Goal: Information Seeking & Learning: Find specific page/section

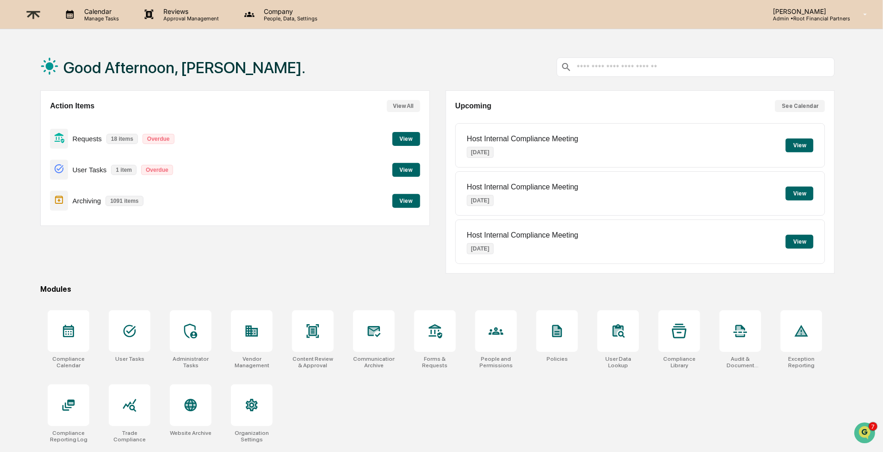
click at [396, 198] on button "View" at bounding box center [407, 201] width 28 height 14
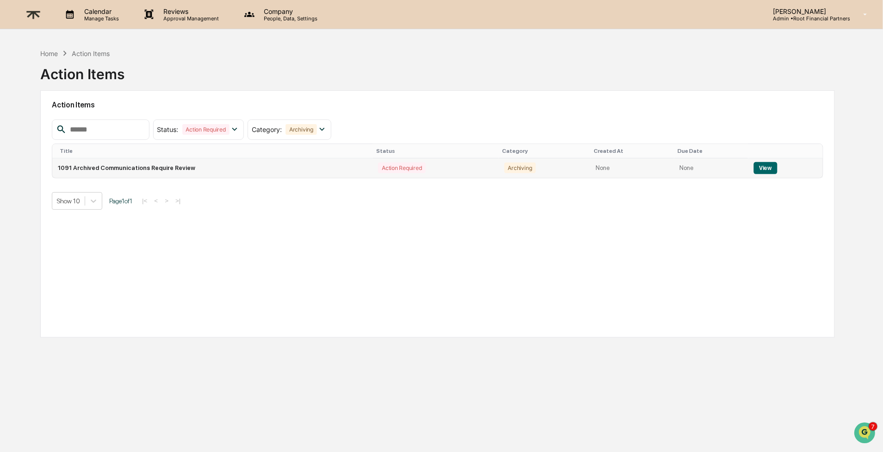
click at [769, 162] on button "View" at bounding box center [766, 168] width 24 height 12
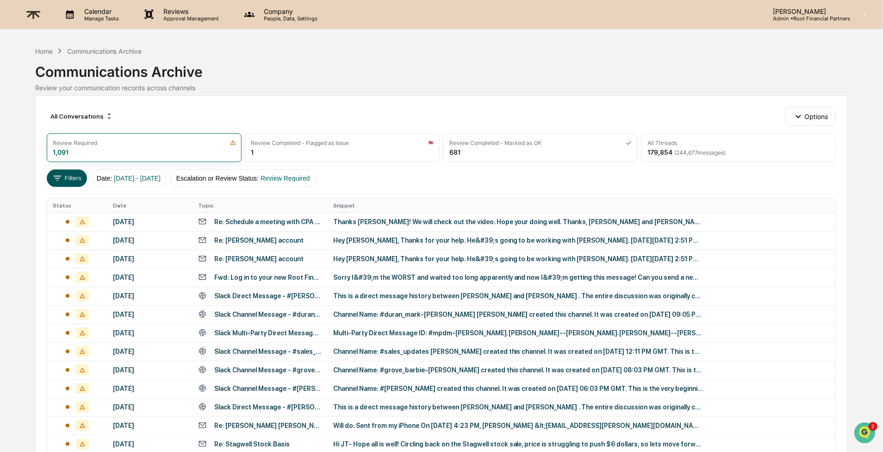
click at [65, 180] on button "Filters" at bounding box center [67, 178] width 40 height 18
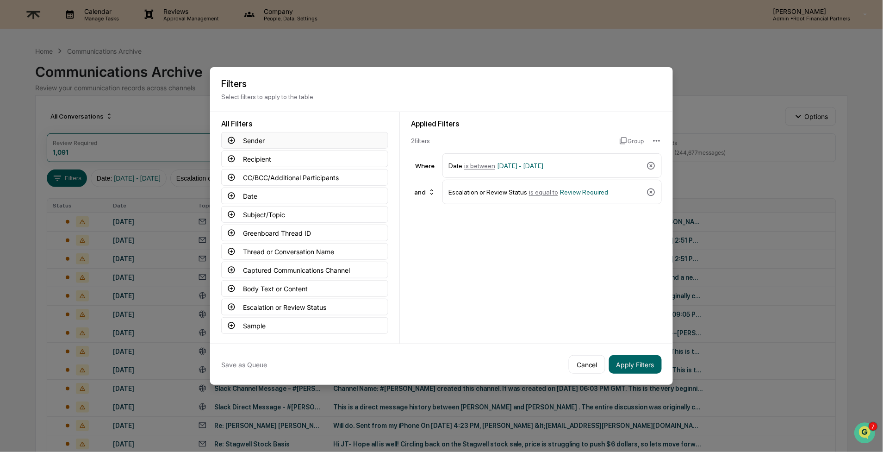
click at [257, 138] on button "Sender" at bounding box center [304, 140] width 167 height 17
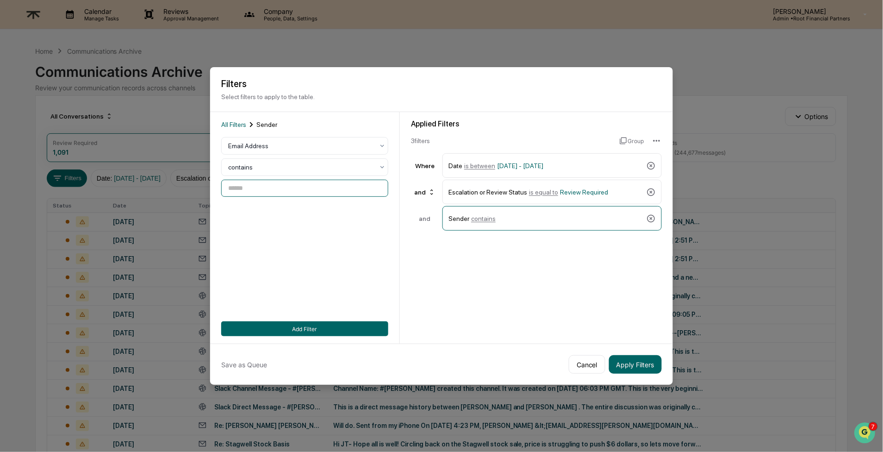
click at [275, 189] on input at bounding box center [304, 188] width 167 height 17
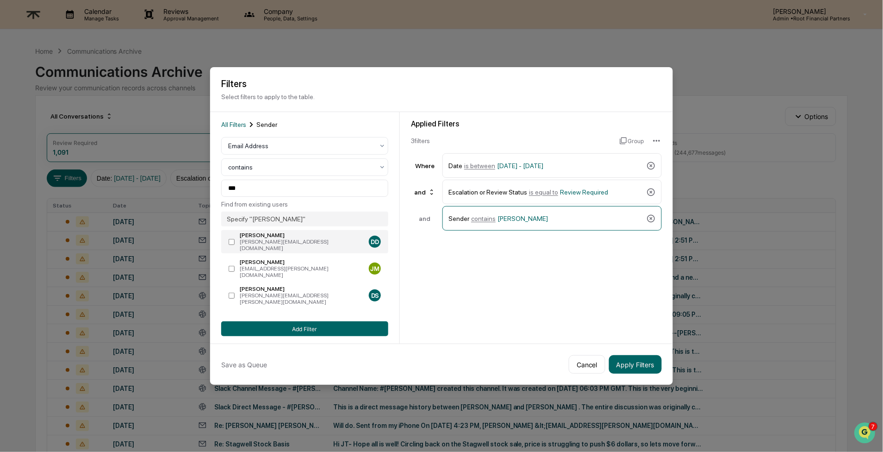
type input "**********"
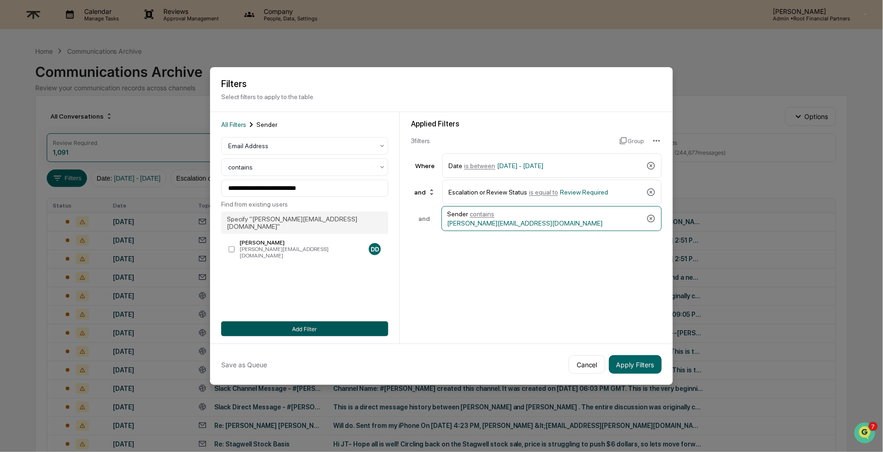
click at [309, 325] on button "Add Filter" at bounding box center [304, 328] width 167 height 15
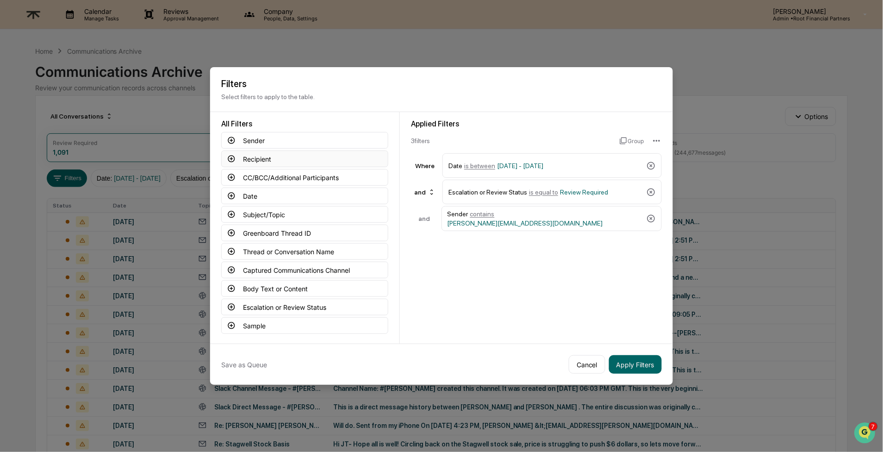
click at [228, 155] on icon at bounding box center [231, 159] width 8 height 8
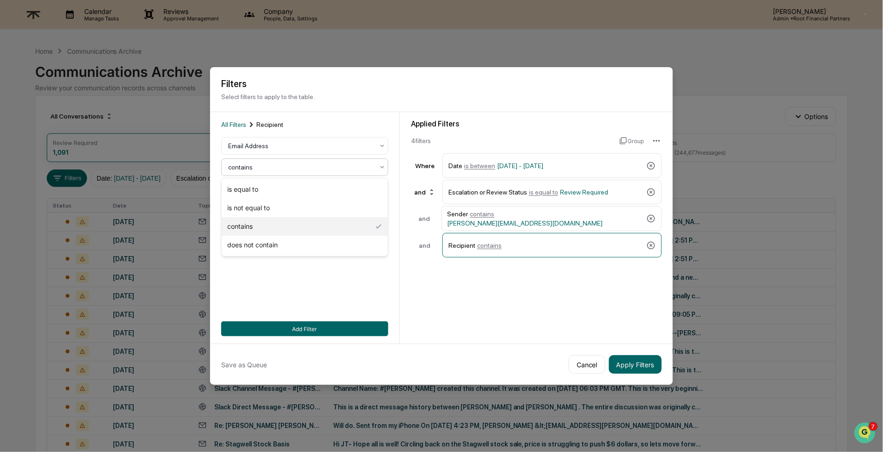
click at [278, 163] on div at bounding box center [301, 167] width 146 height 9
click at [283, 167] on div at bounding box center [301, 167] width 146 height 9
click at [283, 144] on div at bounding box center [301, 145] width 146 height 9
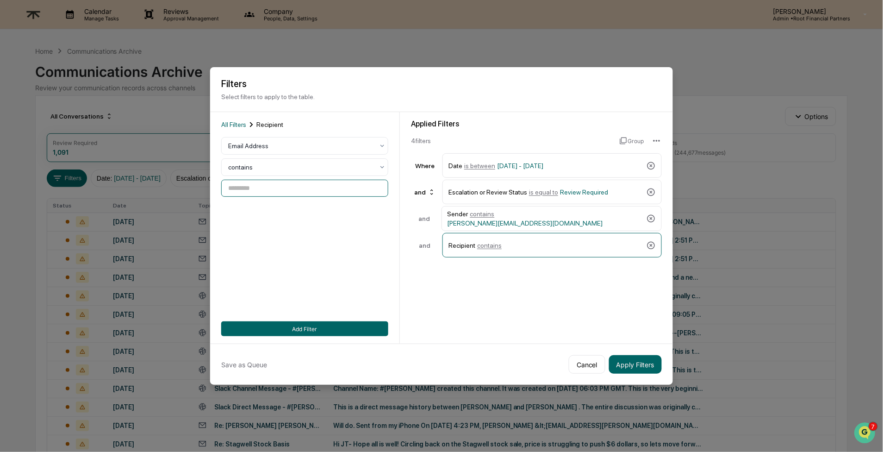
click at [281, 186] on input at bounding box center [304, 188] width 167 height 17
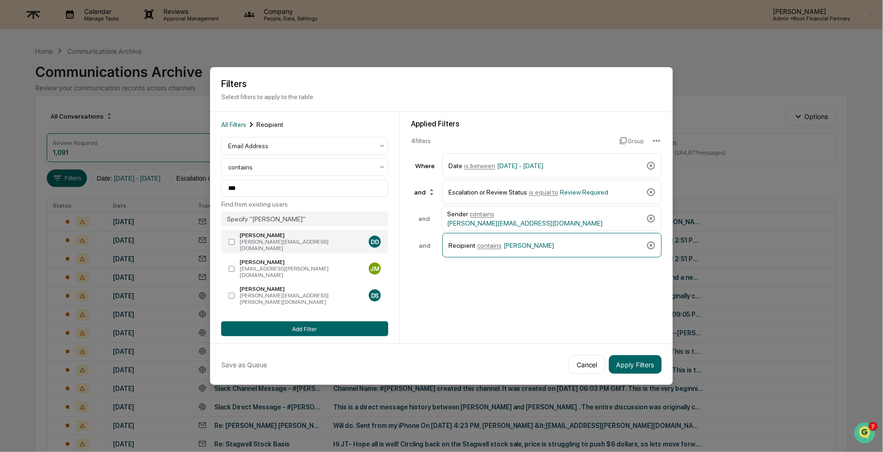
type input "**********"
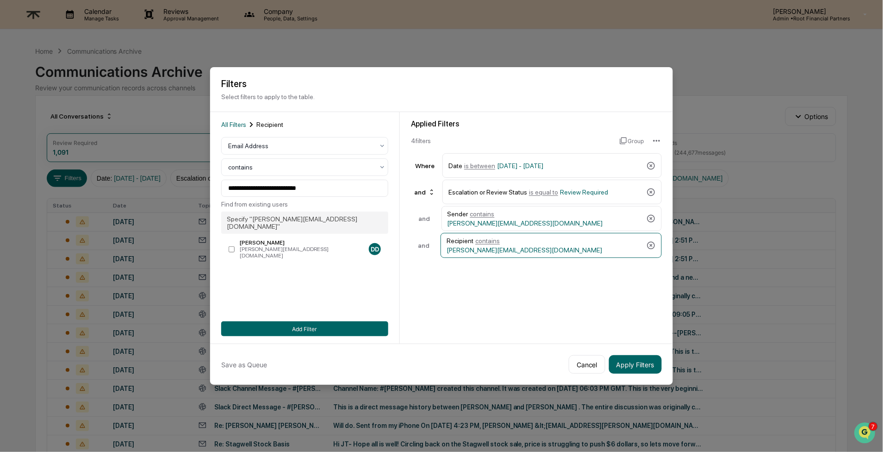
click at [550, 308] on div "Applied Filters 4 filter s Group Where Date is between 01/01/2024 - 12/31/2025 …" at bounding box center [536, 227] width 273 height 231
click at [654, 191] on icon at bounding box center [651, 192] width 9 height 9
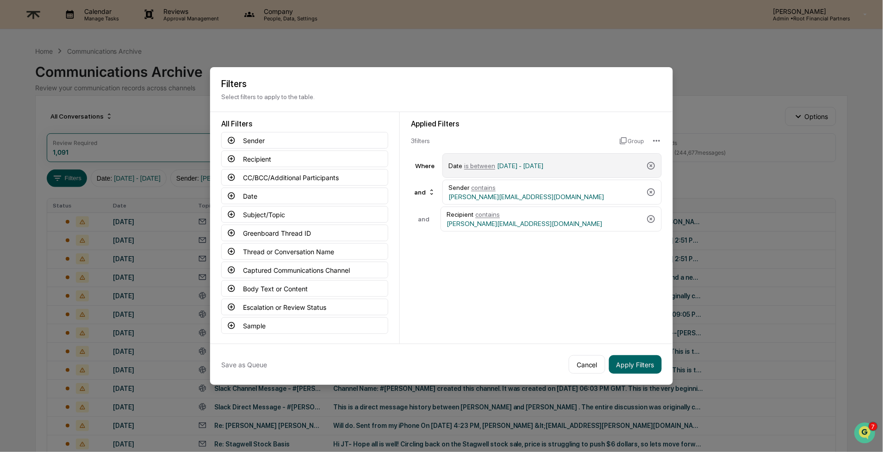
click at [601, 165] on div "Date is between 01/01/2024 - 12/31/2025" at bounding box center [546, 165] width 194 height 16
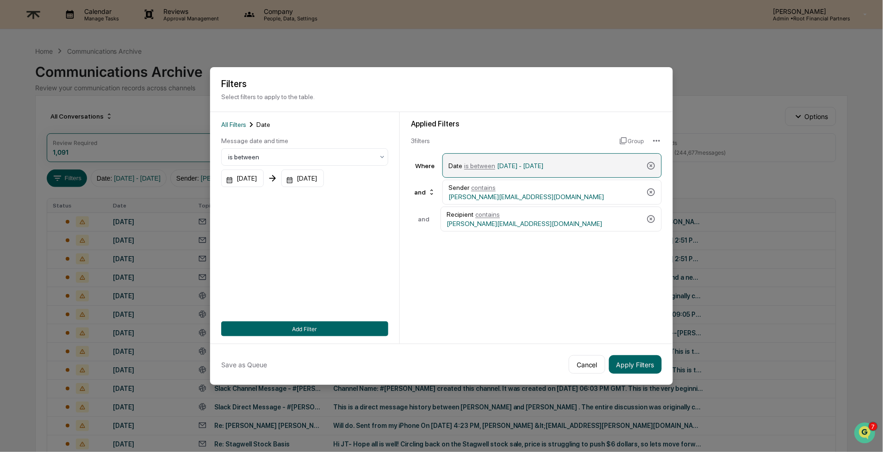
click at [517, 163] on span "[DATE] - [DATE]" at bounding box center [520, 165] width 46 height 7
click at [232, 176] on div "[DATE]" at bounding box center [242, 178] width 43 height 18
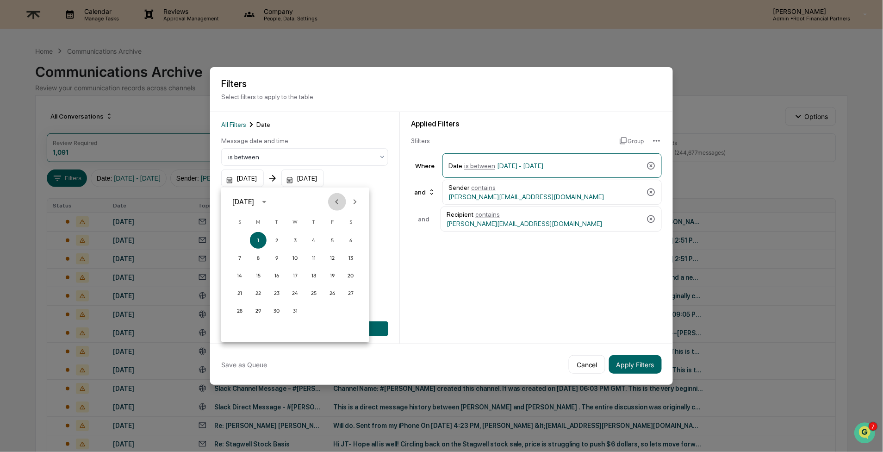
click at [335, 201] on icon "Previous month" at bounding box center [337, 202] width 10 height 10
click at [358, 202] on icon "Next month" at bounding box center [355, 202] width 10 height 10
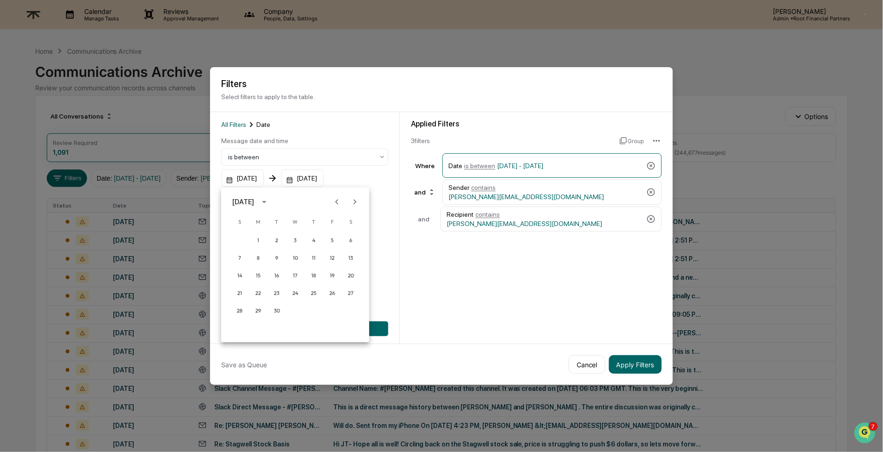
click at [358, 202] on icon "Next month" at bounding box center [355, 202] width 10 height 10
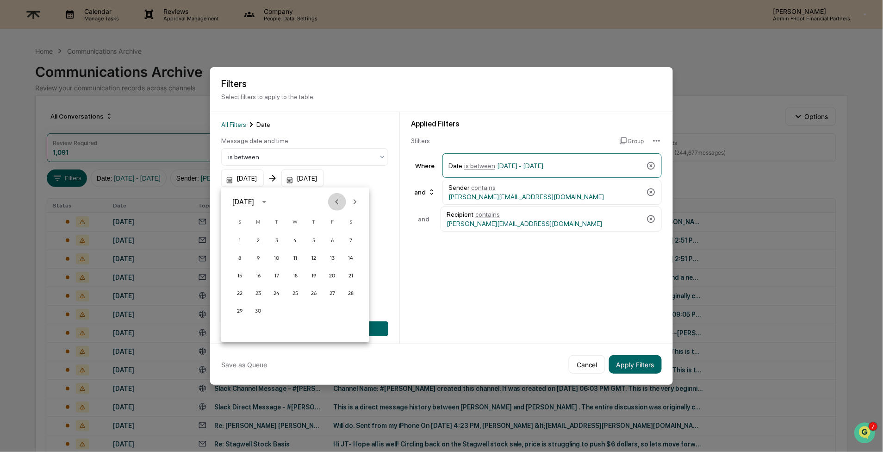
click at [334, 203] on icon "Previous month" at bounding box center [337, 202] width 10 height 10
click at [255, 292] on button "19" at bounding box center [258, 293] width 17 height 17
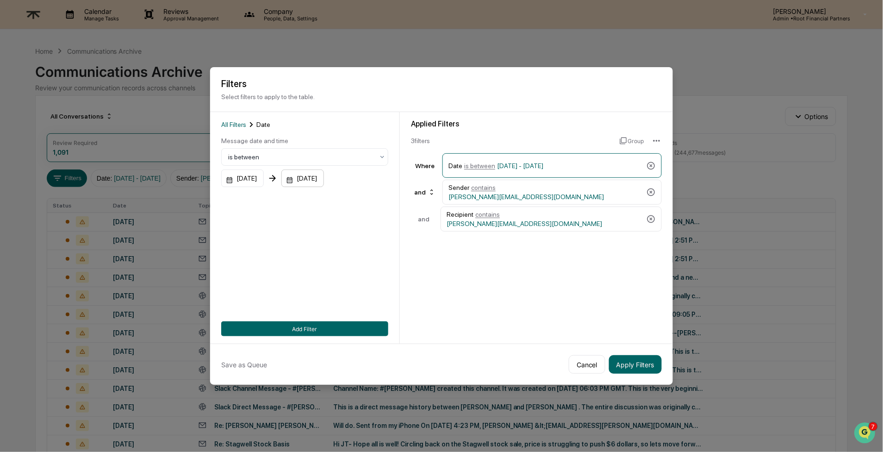
click at [264, 176] on div "[DATE]" at bounding box center [242, 178] width 43 height 18
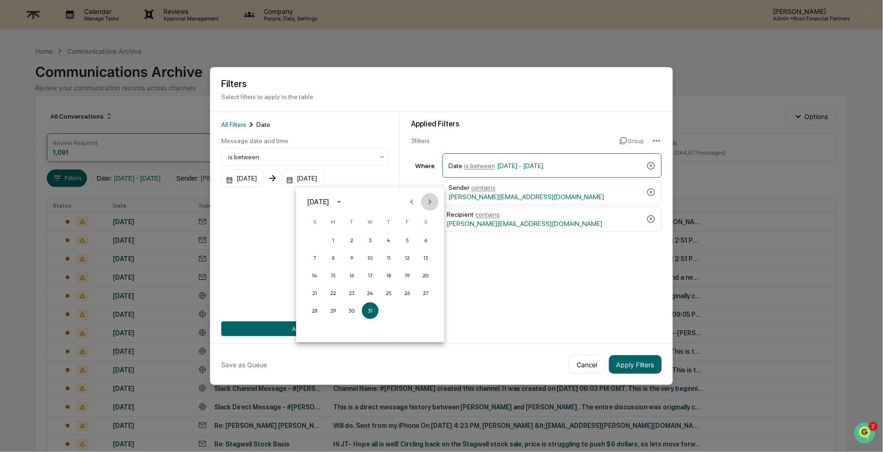
click at [432, 202] on icon "Next month" at bounding box center [430, 202] width 10 height 10
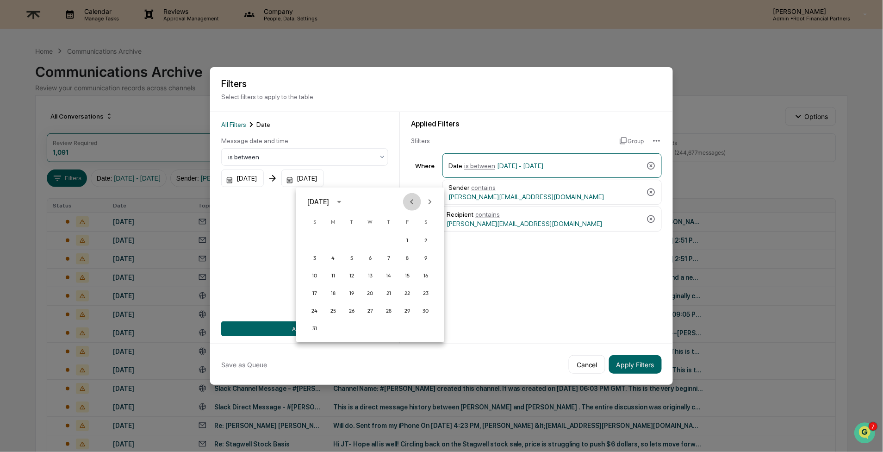
click at [413, 201] on icon "Previous month" at bounding box center [412, 202] width 10 height 10
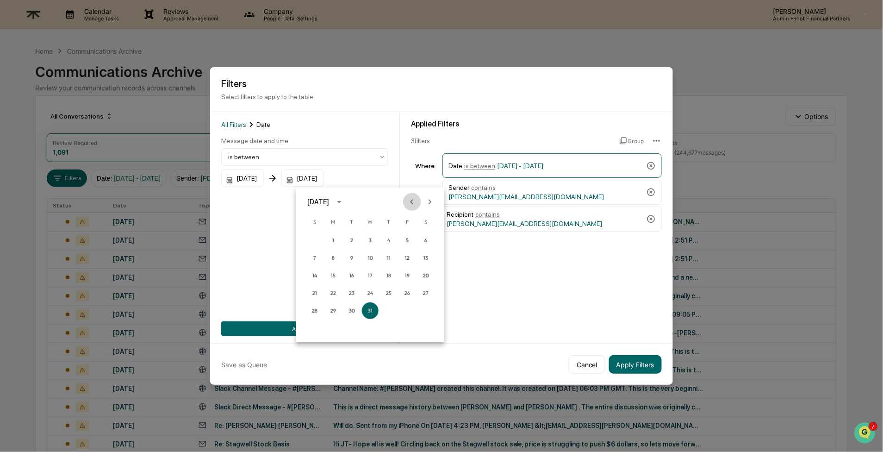
click at [413, 201] on icon "Previous month" at bounding box center [412, 202] width 10 height 10
click at [407, 292] on button "22" at bounding box center [407, 293] width 17 height 17
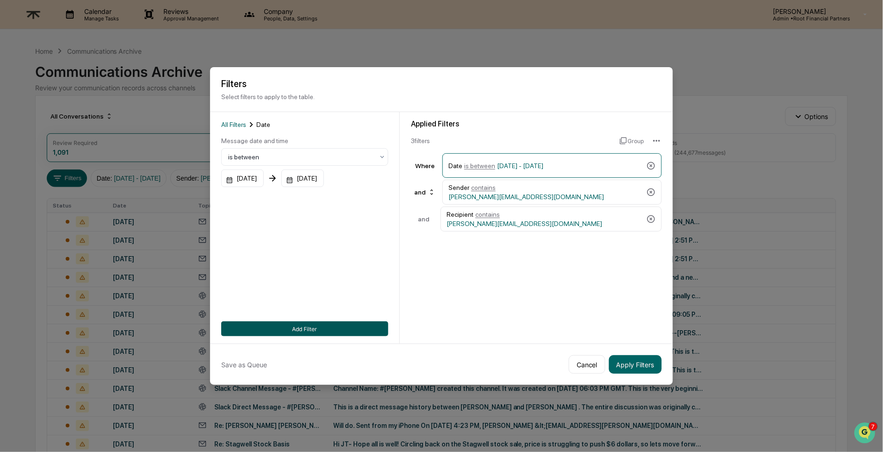
click at [305, 326] on button "Add Filter" at bounding box center [304, 328] width 167 height 15
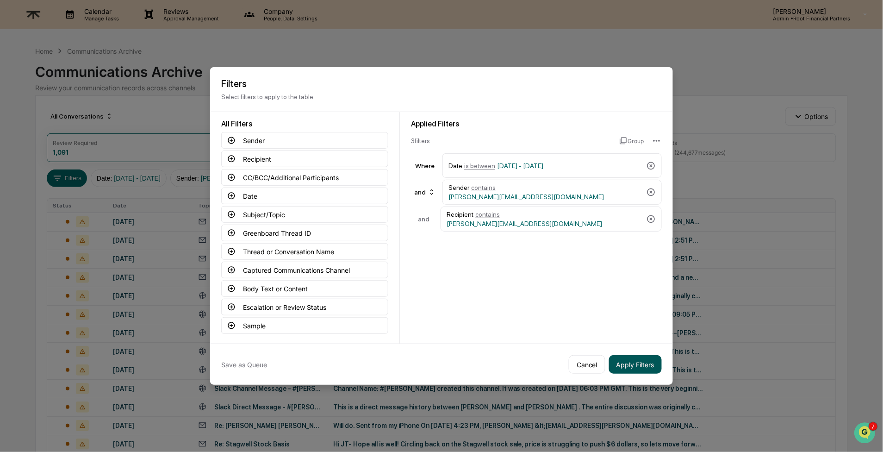
click at [642, 361] on button "Apply Filters" at bounding box center [635, 364] width 53 height 19
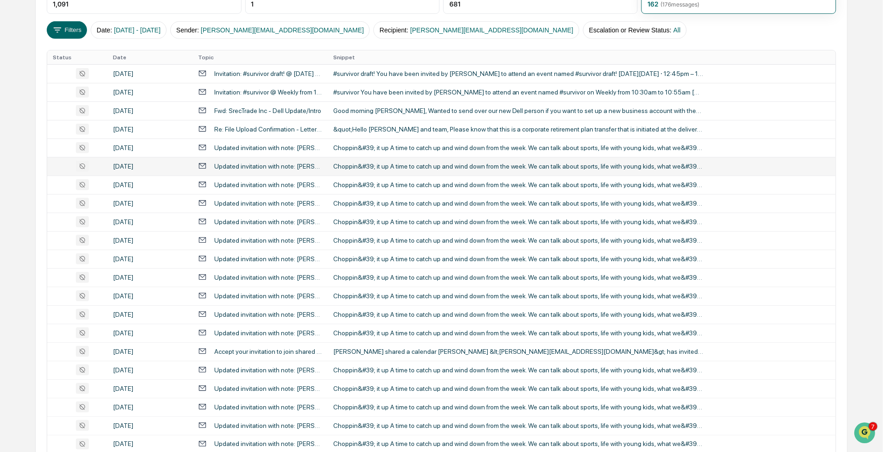
scroll to position [276, 0]
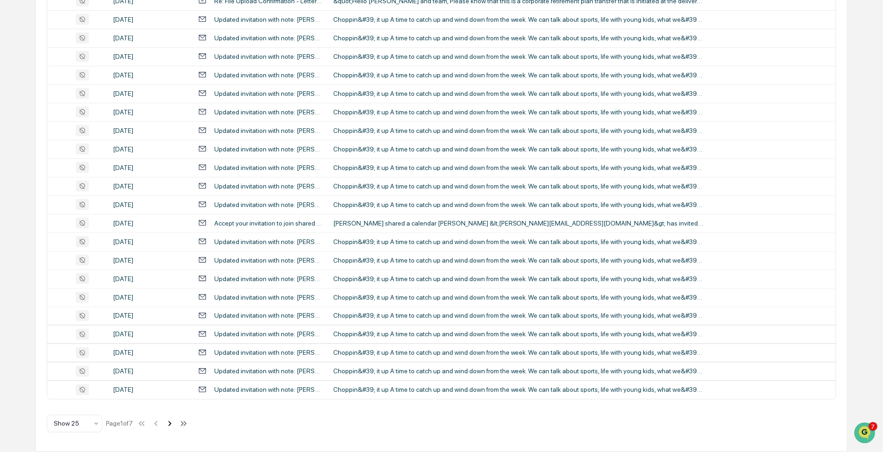
click at [175, 421] on icon at bounding box center [170, 424] width 10 height 10
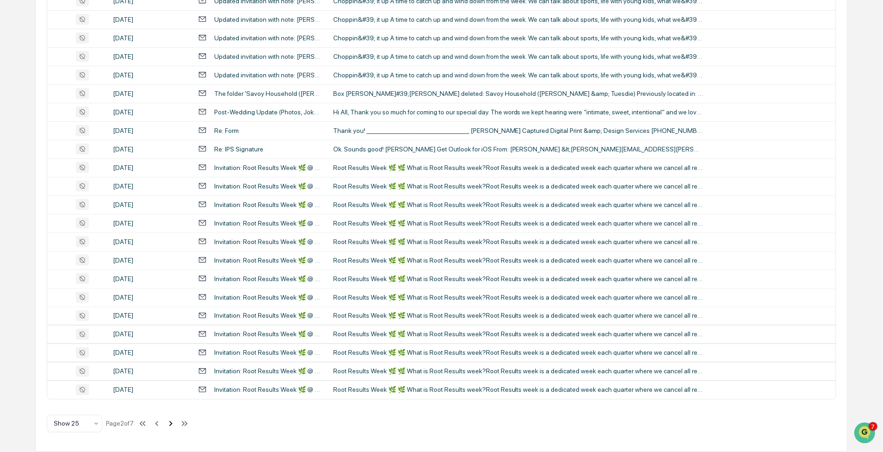
click at [176, 422] on icon at bounding box center [171, 424] width 10 height 10
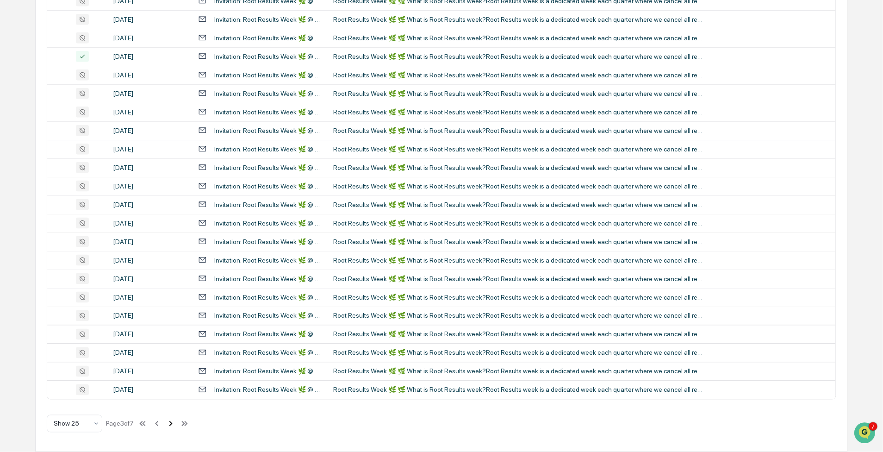
click at [175, 425] on icon at bounding box center [171, 424] width 10 height 10
click at [176, 425] on icon at bounding box center [172, 424] width 10 height 10
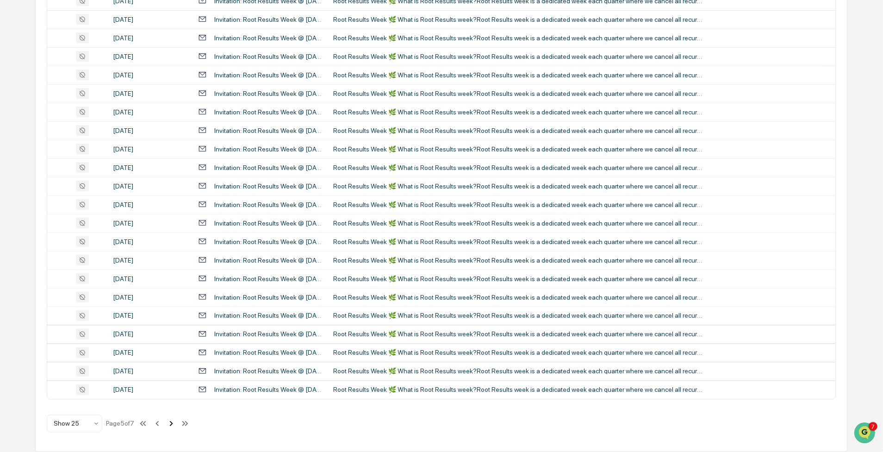
click at [176, 424] on icon at bounding box center [171, 424] width 10 height 10
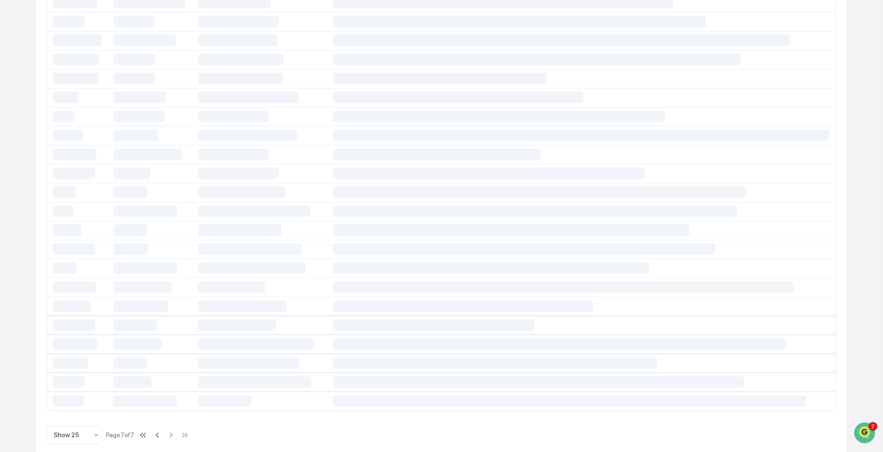
scroll to position [36, 0]
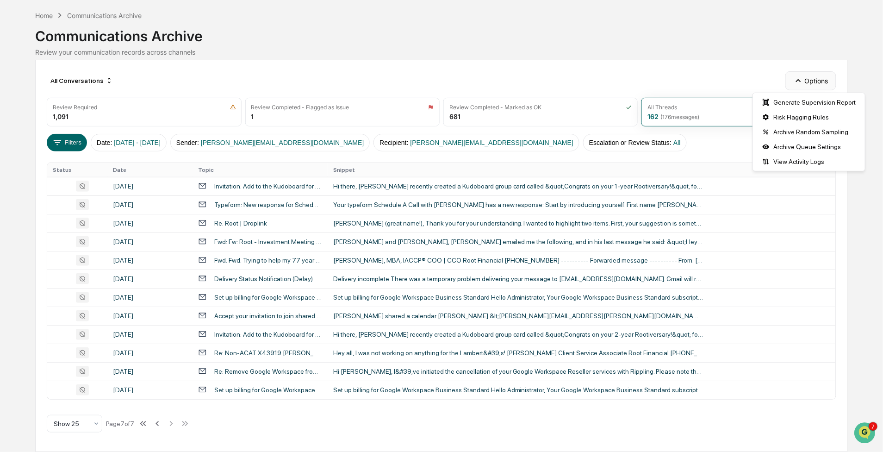
click at [809, 77] on button "Options" at bounding box center [811, 80] width 50 height 19
click at [619, 70] on div "All Conversations Options Review Required 1,091 Review Completed - Flagged as I…" at bounding box center [441, 256] width 813 height 392
click at [163, 420] on icon at bounding box center [157, 424] width 10 height 10
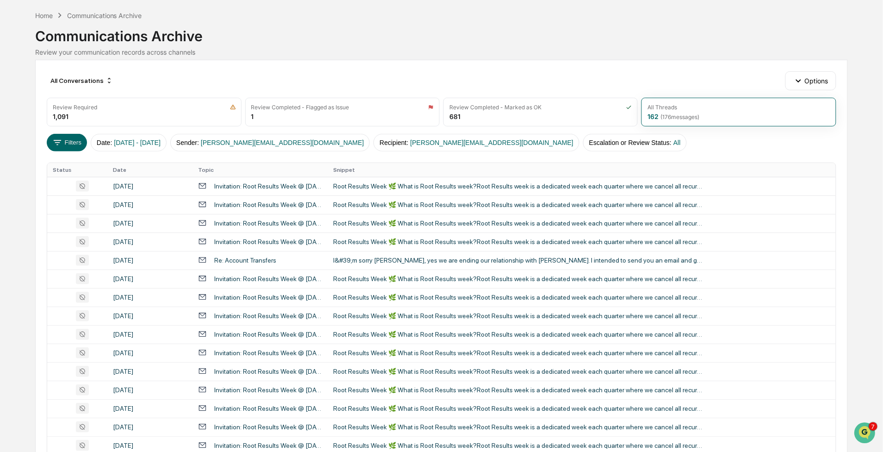
click at [611, 138] on div "Filters Date : 08/19/2024 - 08/22/2025 Sender : dan@rootfinancialpartners.com R…" at bounding box center [441, 143] width 789 height 18
click at [813, 76] on button "Options" at bounding box center [811, 80] width 50 height 19
click at [646, 45] on div "Communications Archive Review your communication records across channels" at bounding box center [441, 38] width 813 height 36
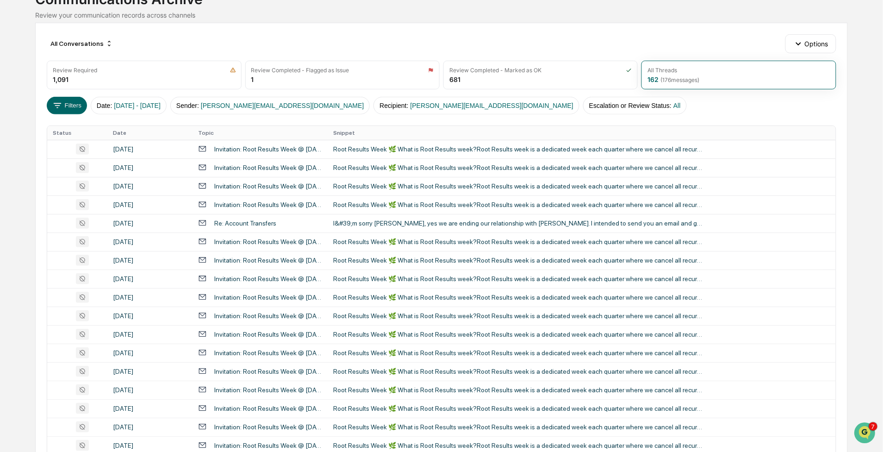
scroll to position [28, 0]
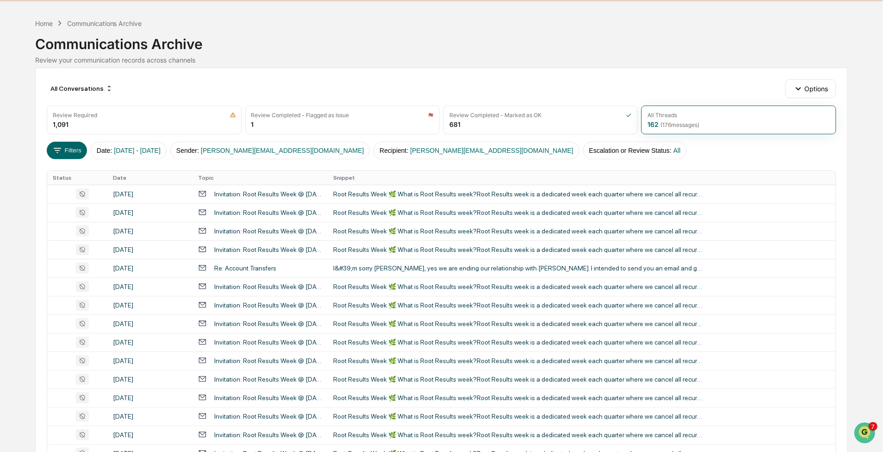
click at [205, 176] on th "Topic" at bounding box center [260, 178] width 135 height 14
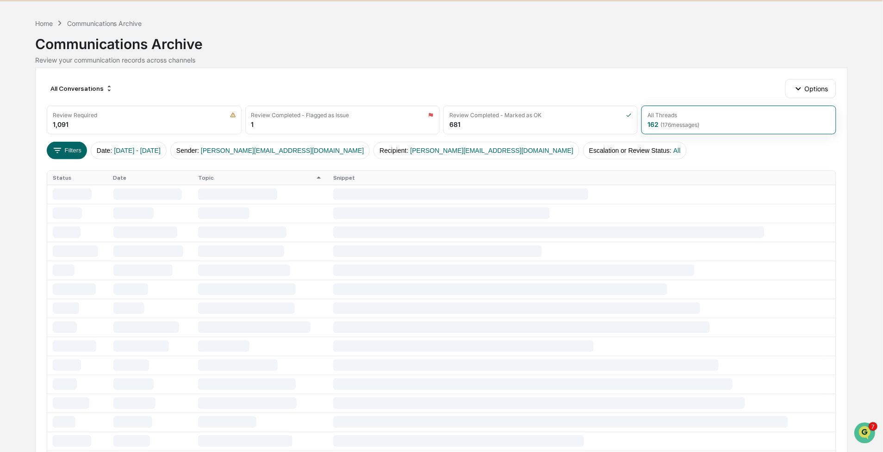
click at [205, 176] on th "Topic" at bounding box center [260, 178] width 135 height 14
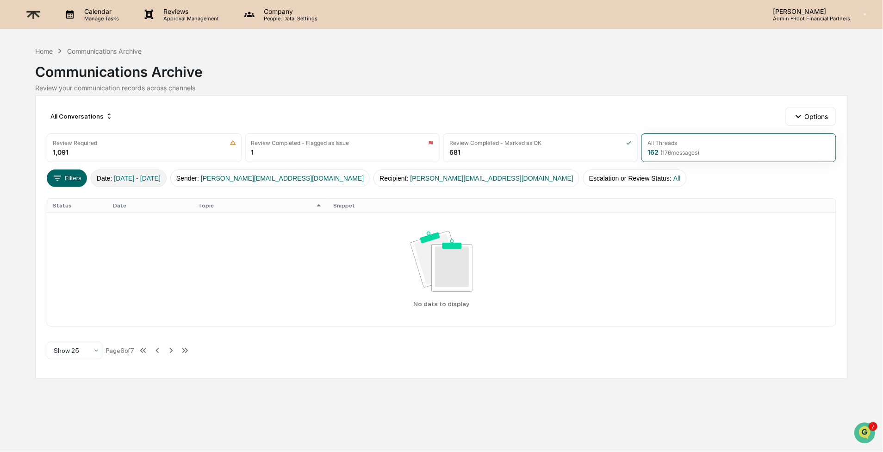
click at [150, 178] on span "08/19/2024 - 08/22/2025" at bounding box center [137, 178] width 47 height 7
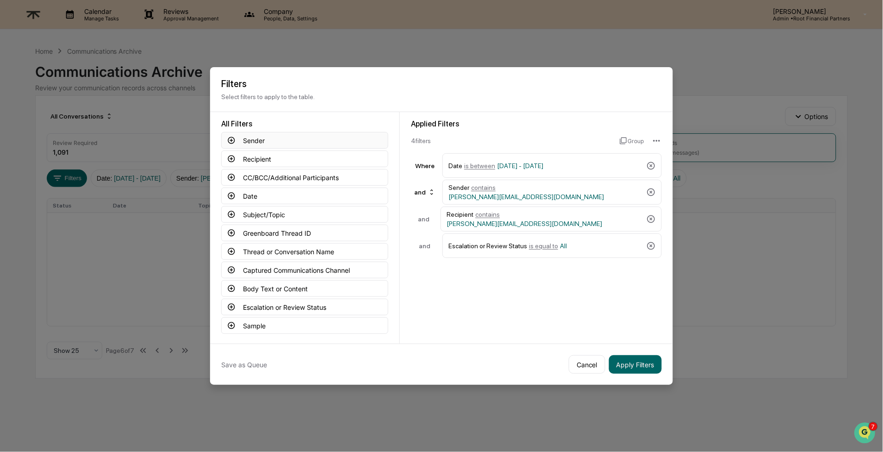
click at [276, 139] on button "Sender" at bounding box center [304, 140] width 167 height 17
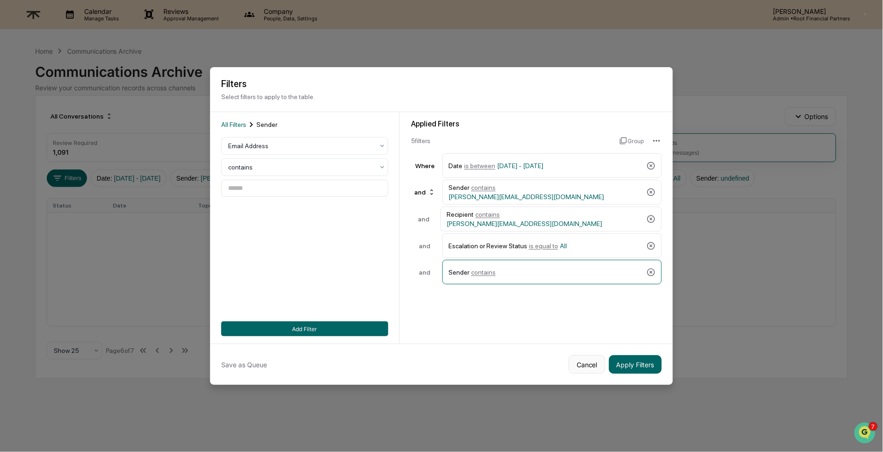
click at [583, 362] on button "Cancel" at bounding box center [587, 364] width 37 height 19
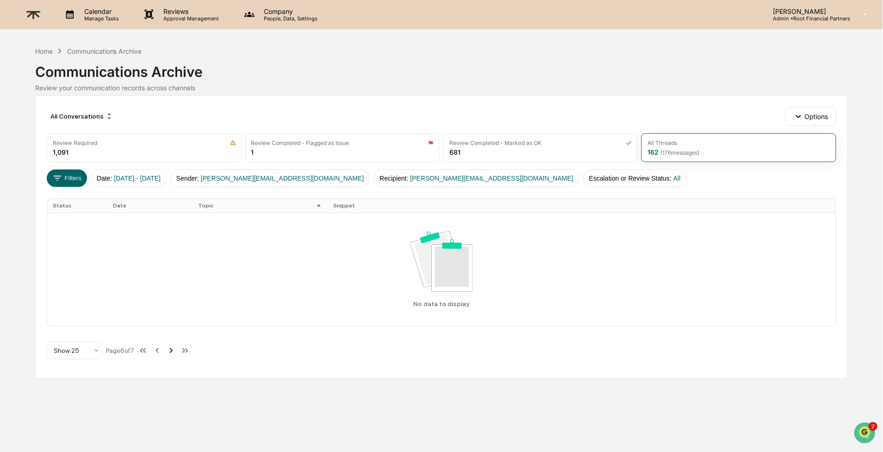
click at [176, 349] on icon at bounding box center [171, 350] width 10 height 10
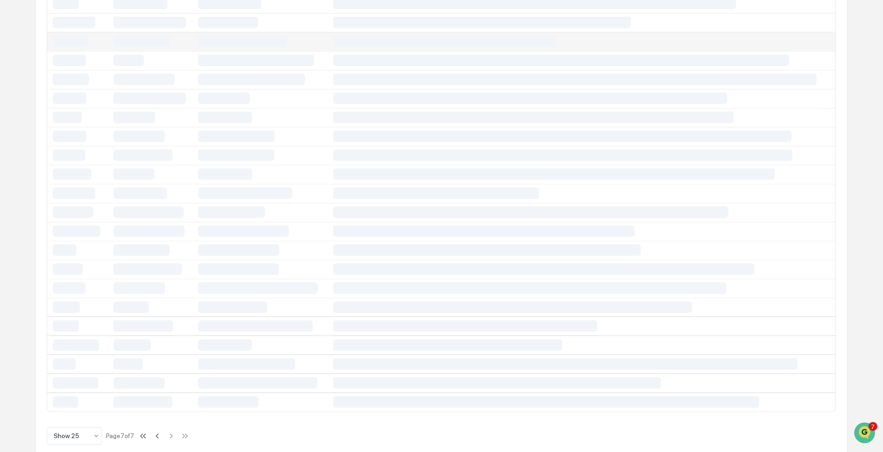
scroll to position [288, 0]
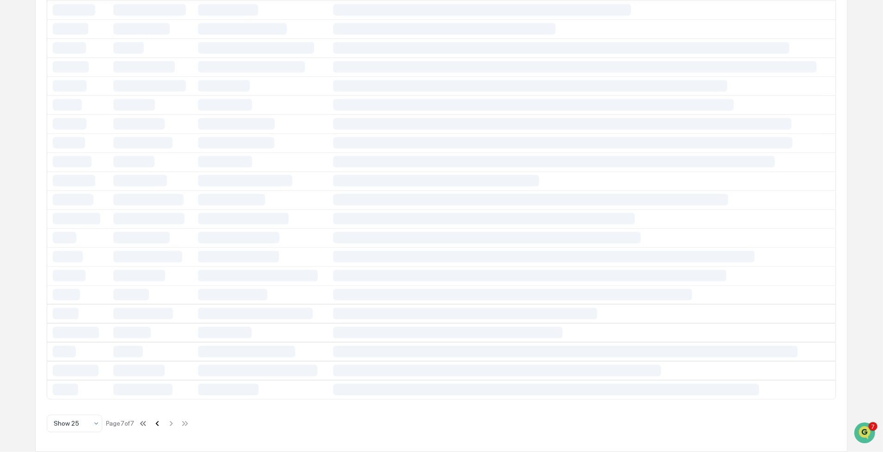
click at [163, 423] on icon at bounding box center [157, 424] width 10 height 10
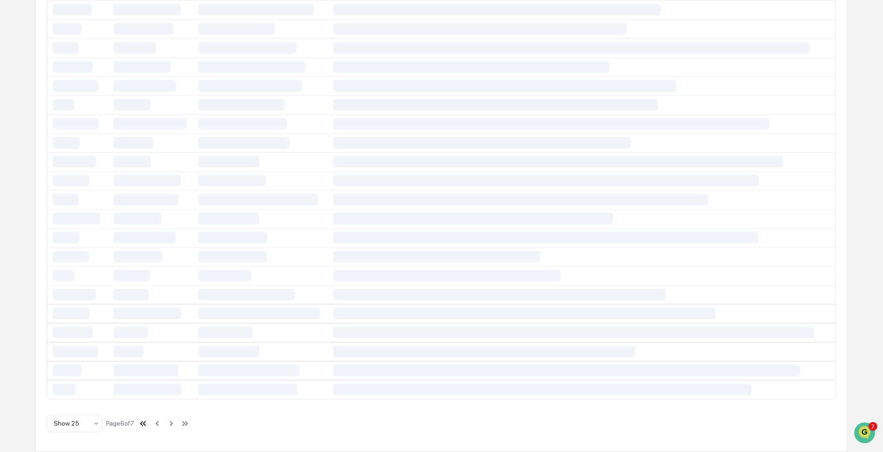
click at [148, 425] on icon at bounding box center [143, 424] width 10 height 10
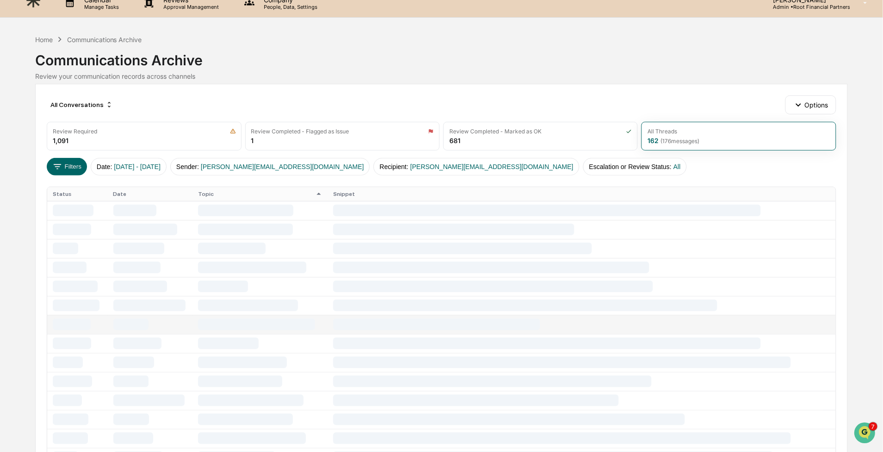
scroll to position [0, 0]
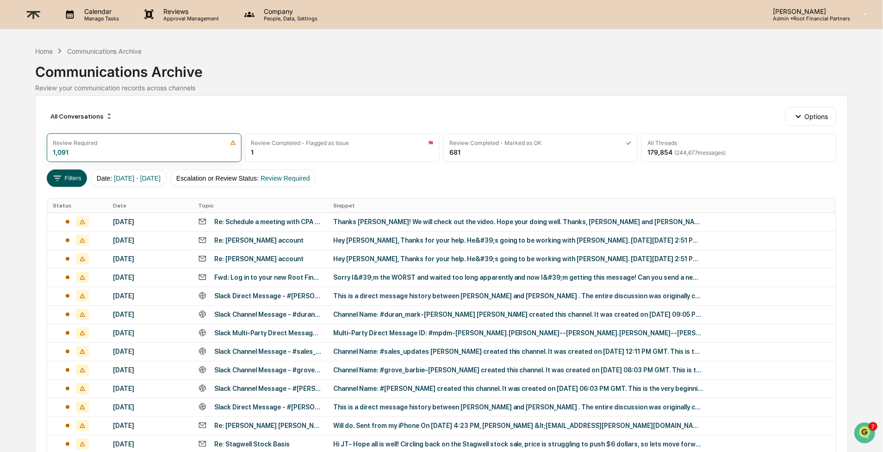
click at [61, 178] on icon at bounding box center [57, 178] width 10 height 10
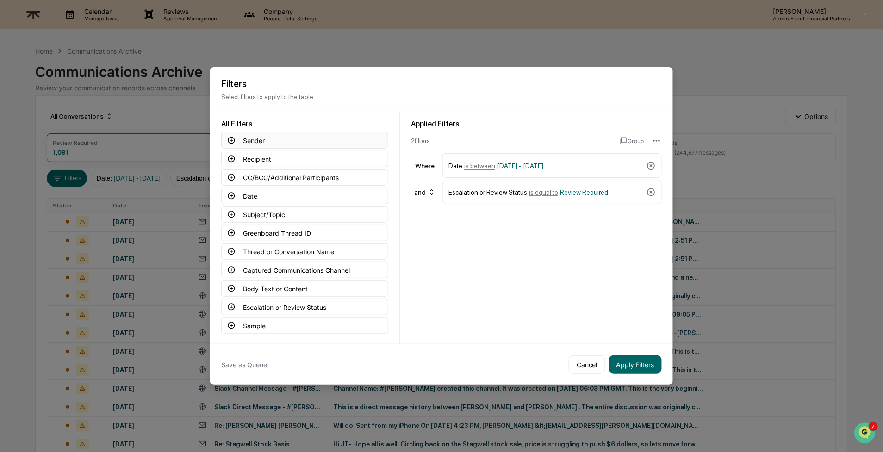
click at [257, 143] on button "Sender" at bounding box center [304, 140] width 167 height 17
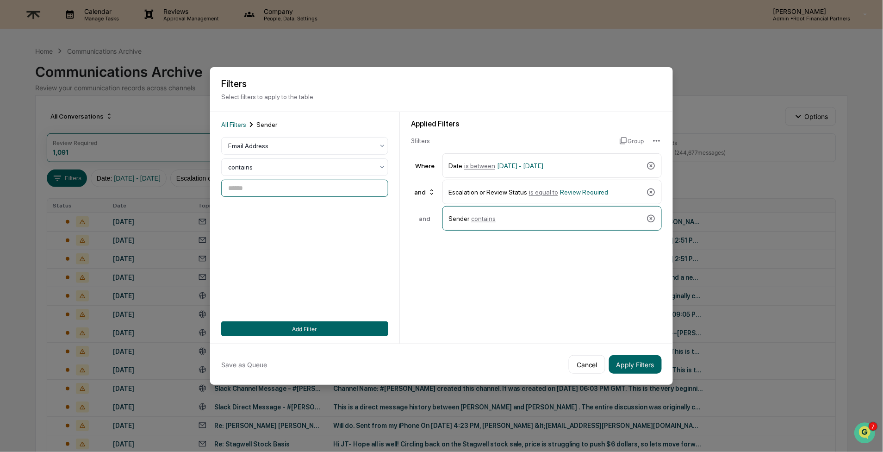
click at [284, 184] on input at bounding box center [304, 188] width 167 height 17
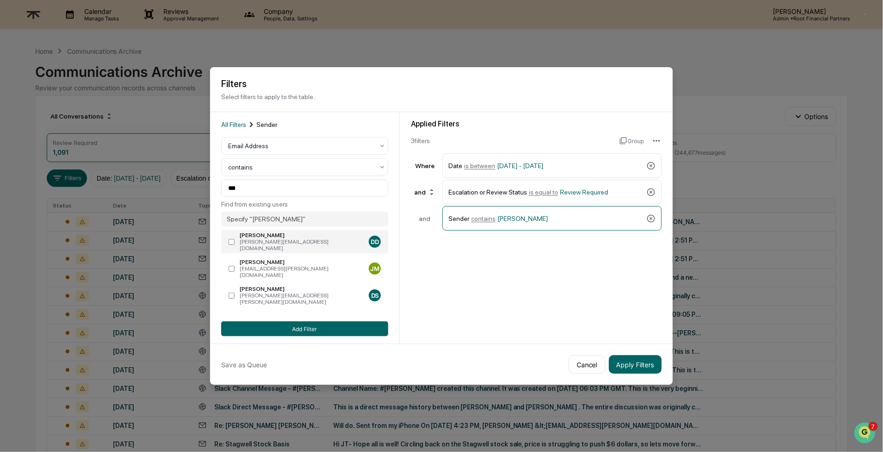
click at [262, 236] on div "[PERSON_NAME]" at bounding box center [302, 235] width 125 height 6
type input "**********"
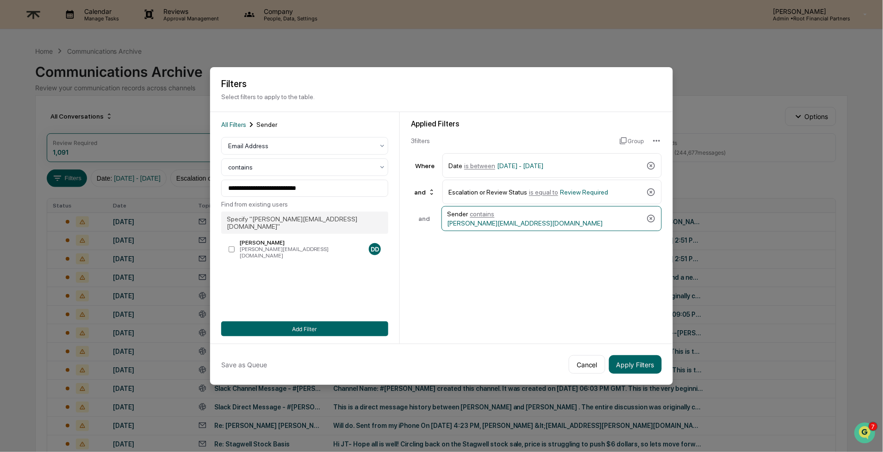
click at [380, 281] on div "**********" at bounding box center [304, 227] width 167 height 217
click at [309, 334] on button "Add Filter" at bounding box center [304, 328] width 167 height 15
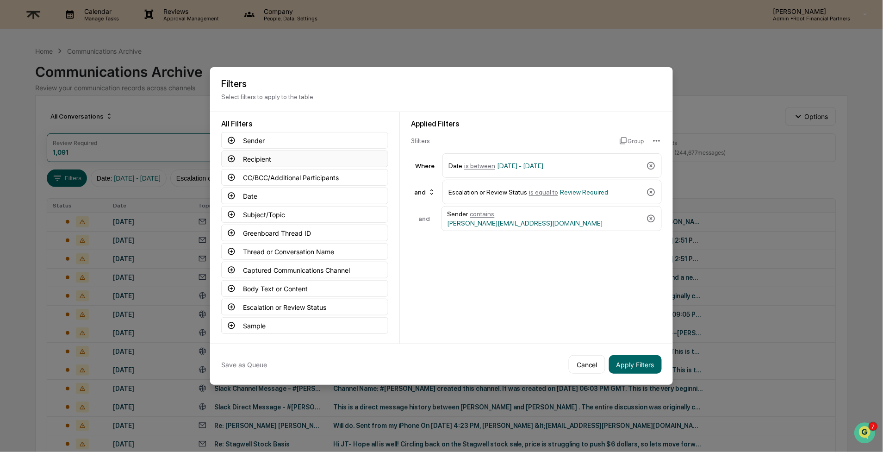
click at [247, 158] on button "Recipient" at bounding box center [304, 158] width 167 height 17
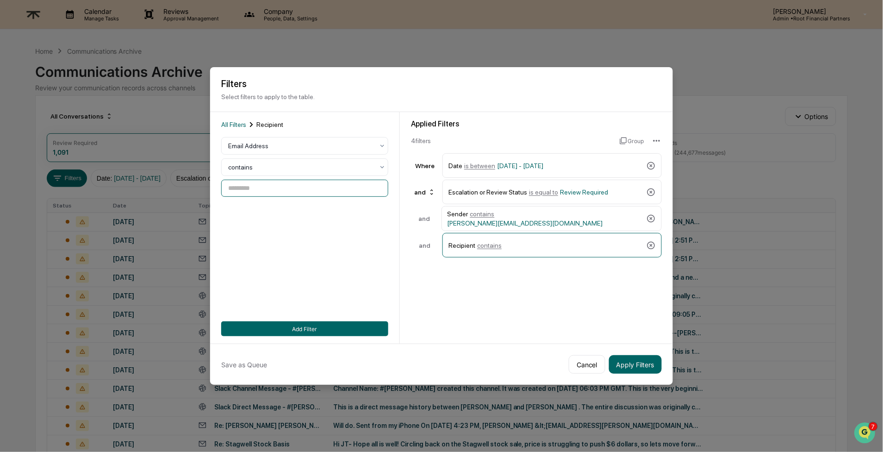
click at [283, 188] on input at bounding box center [304, 188] width 167 height 17
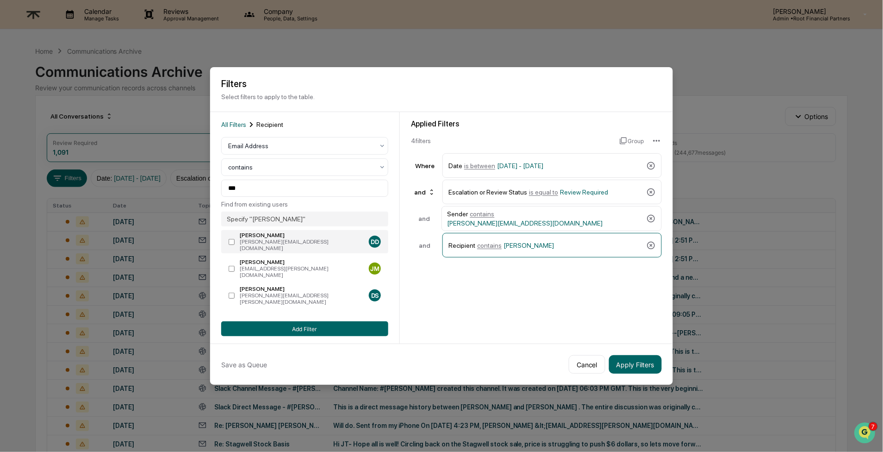
click at [260, 234] on div "[PERSON_NAME]" at bounding box center [302, 235] width 125 height 6
type input "**********"
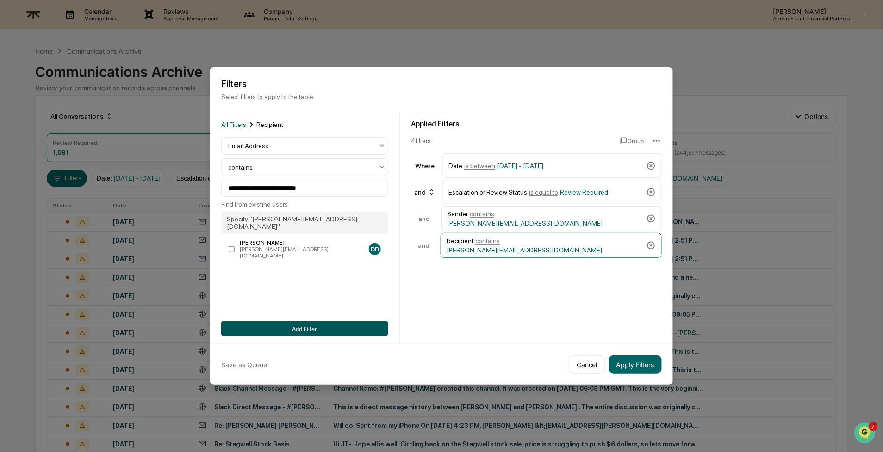
click at [316, 323] on button "Add Filter" at bounding box center [304, 328] width 167 height 15
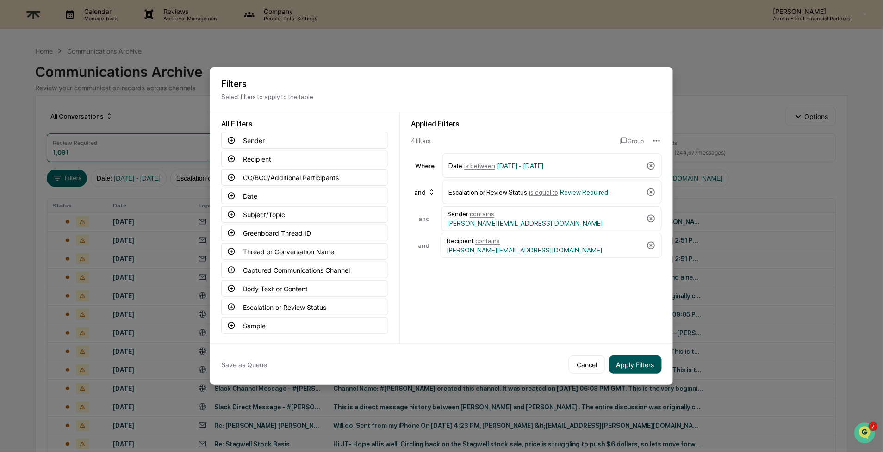
click at [641, 363] on button "Apply Filters" at bounding box center [635, 364] width 53 height 19
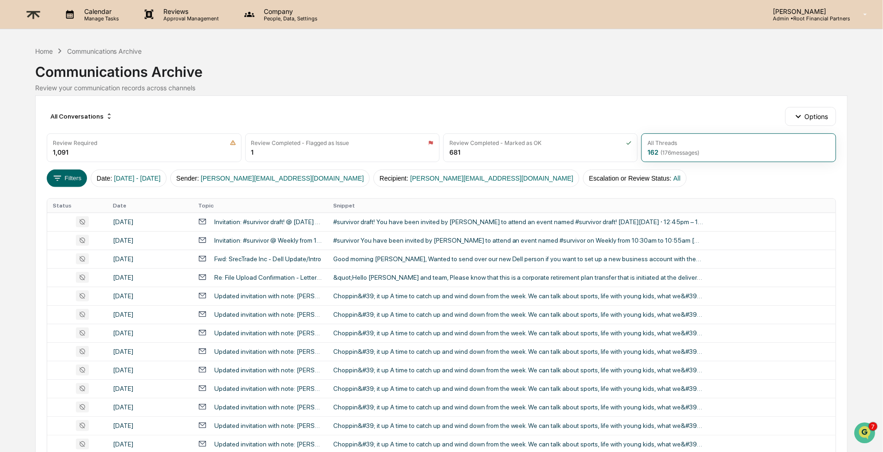
click at [149, 163] on div "All Conversations Options Review Required 1,091 Review Completed - Flagged as I…" at bounding box center [441, 411] width 813 height 633
click at [146, 173] on button "Date : [DATE] - [DATE]" at bounding box center [129, 178] width 76 height 18
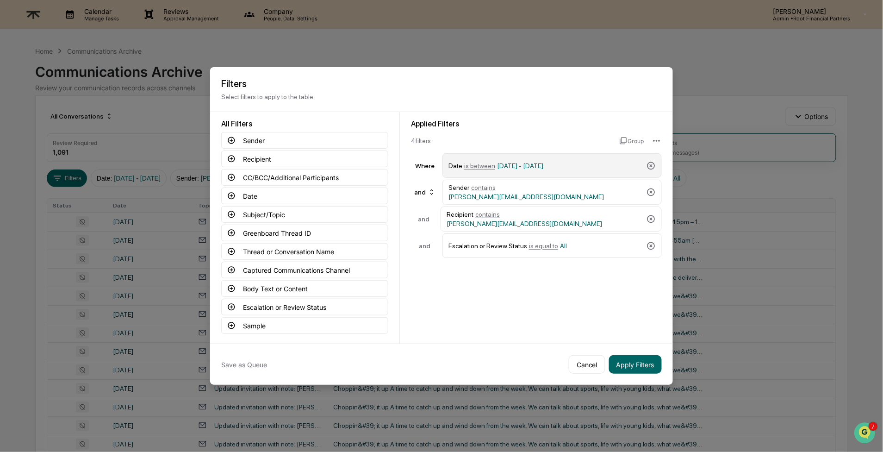
click at [523, 164] on span "[DATE] - [DATE]" at bounding box center [520, 165] width 46 height 7
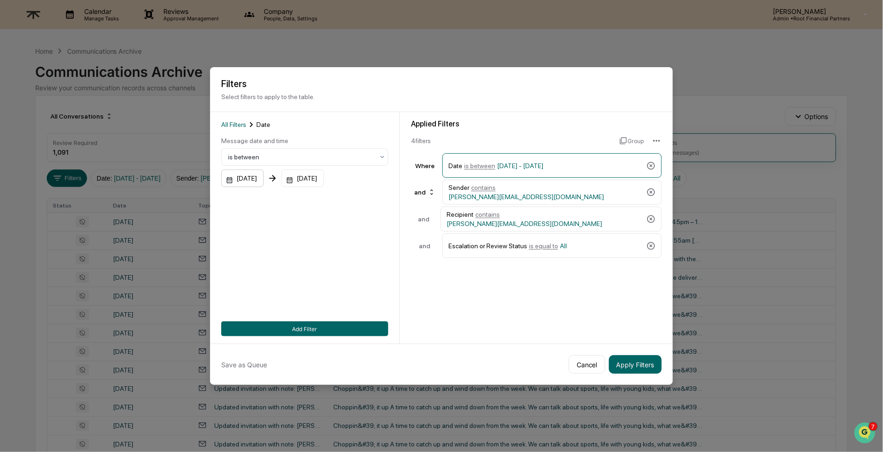
click at [246, 179] on div "[DATE]" at bounding box center [242, 178] width 43 height 18
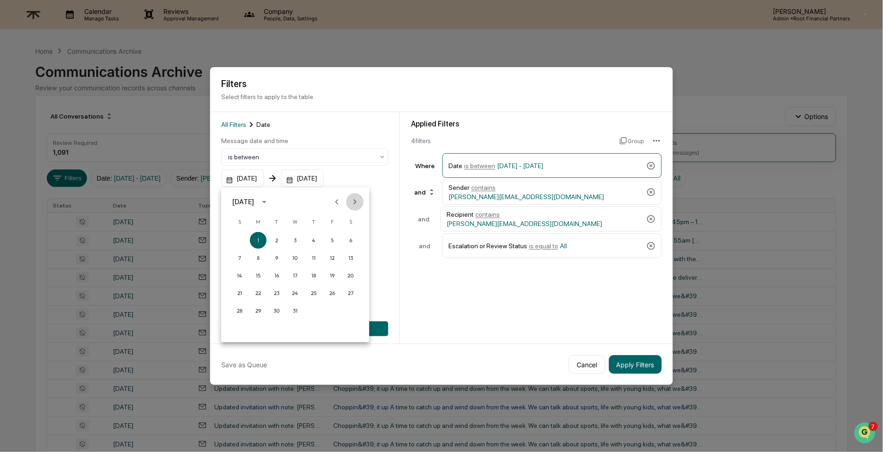
click at [356, 200] on icon "Next month" at bounding box center [355, 202] width 10 height 10
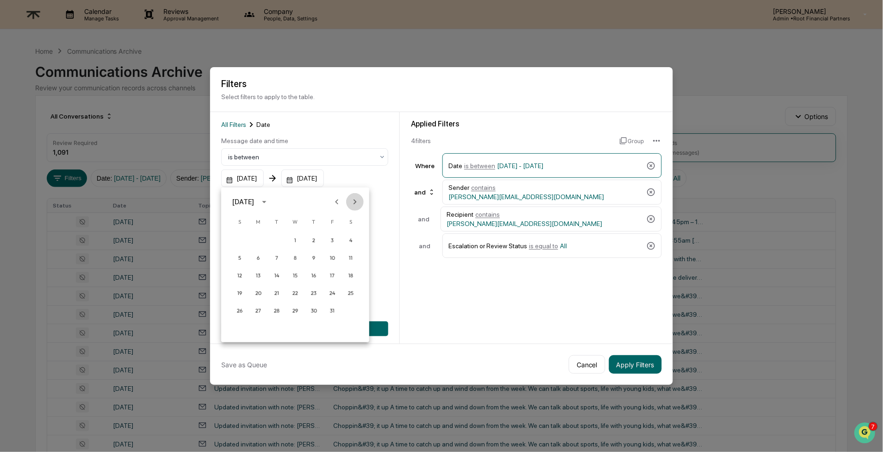
click at [356, 200] on icon "Next month" at bounding box center [355, 202] width 10 height 10
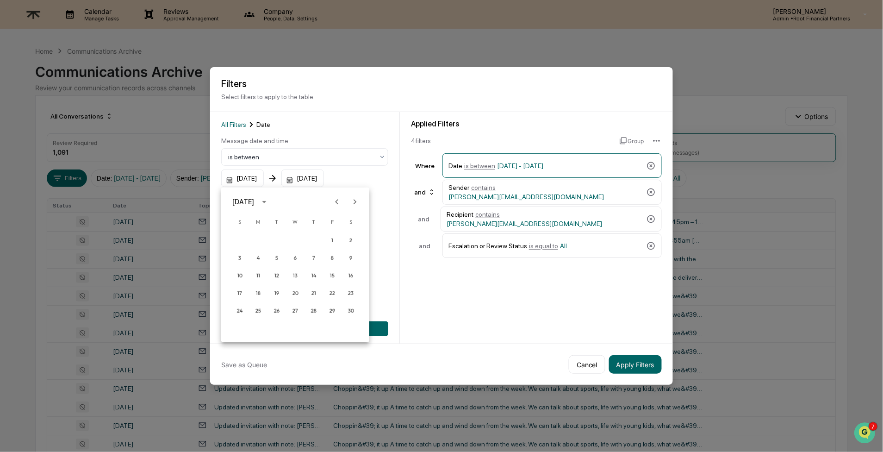
click at [356, 200] on icon "Next month" at bounding box center [355, 202] width 10 height 10
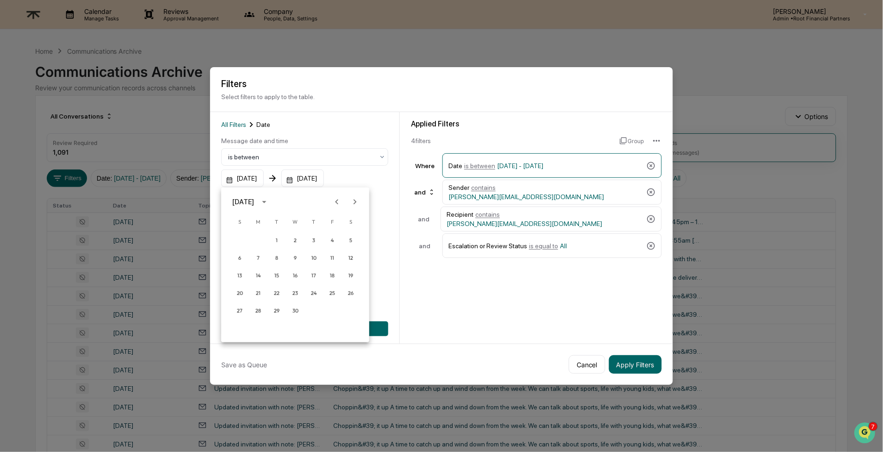
click at [356, 200] on icon "Next month" at bounding box center [355, 202] width 10 height 10
click at [359, 202] on icon "Next month" at bounding box center [355, 202] width 10 height 10
click at [358, 202] on icon "Next month" at bounding box center [355, 202] width 10 height 10
click at [255, 290] on button "18" at bounding box center [258, 293] width 17 height 17
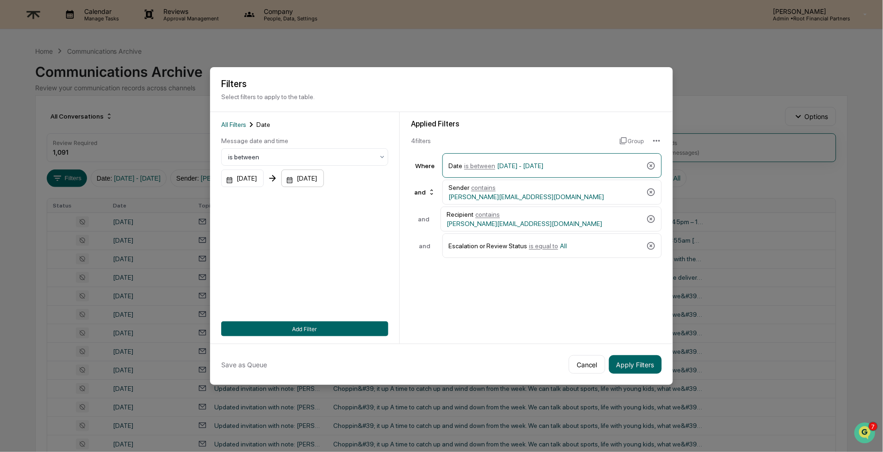
click at [264, 175] on div "[DATE]" at bounding box center [242, 178] width 43 height 18
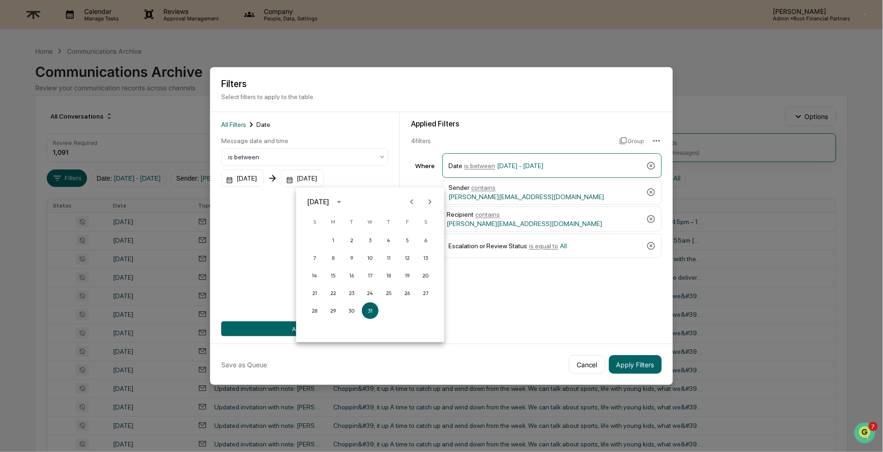
click at [414, 199] on icon "Previous month" at bounding box center [412, 202] width 10 height 10
click at [408, 291] on button "22" at bounding box center [407, 293] width 17 height 17
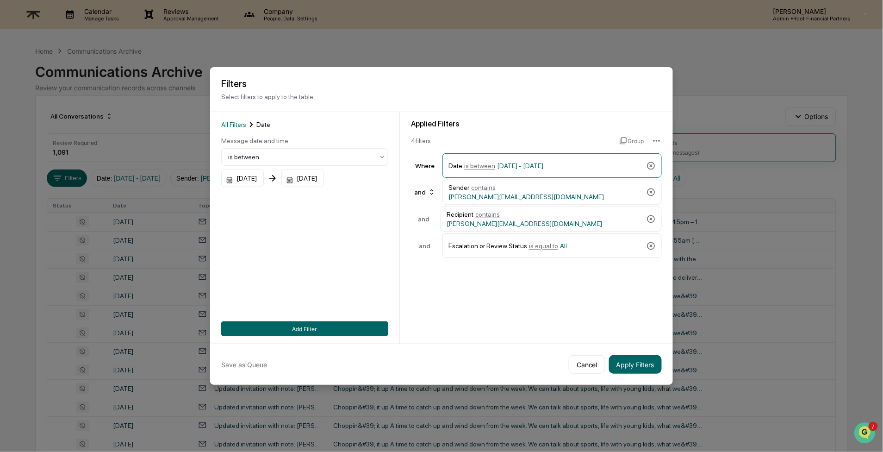
click at [570, 297] on div "Applied Filters 4 filter s Group Where Date is between [DATE] - [DATE] and Send…" at bounding box center [536, 227] width 273 height 231
click at [636, 359] on button "Apply Filters" at bounding box center [635, 364] width 53 height 19
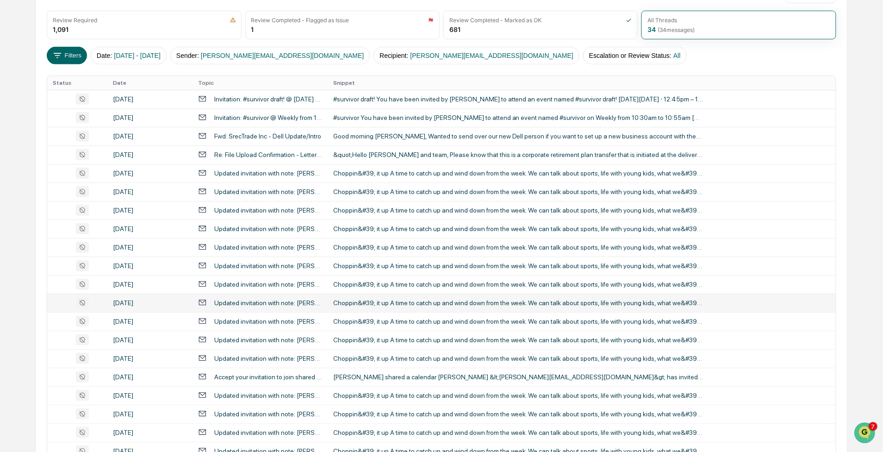
scroll to position [125, 0]
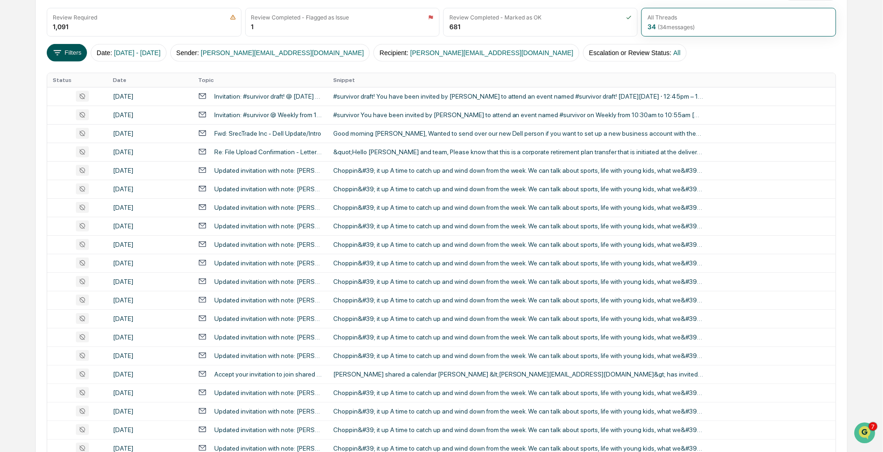
click at [69, 55] on button "Filters" at bounding box center [67, 53] width 40 height 18
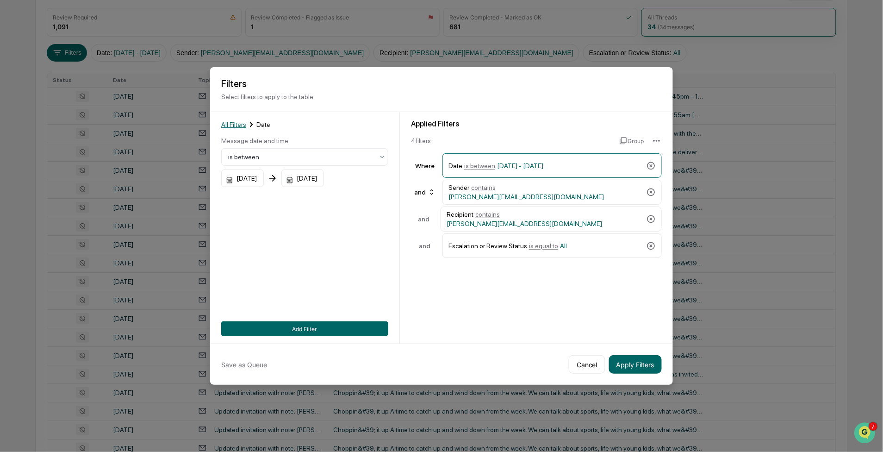
click at [234, 122] on span "All Filters" at bounding box center [233, 124] width 25 height 7
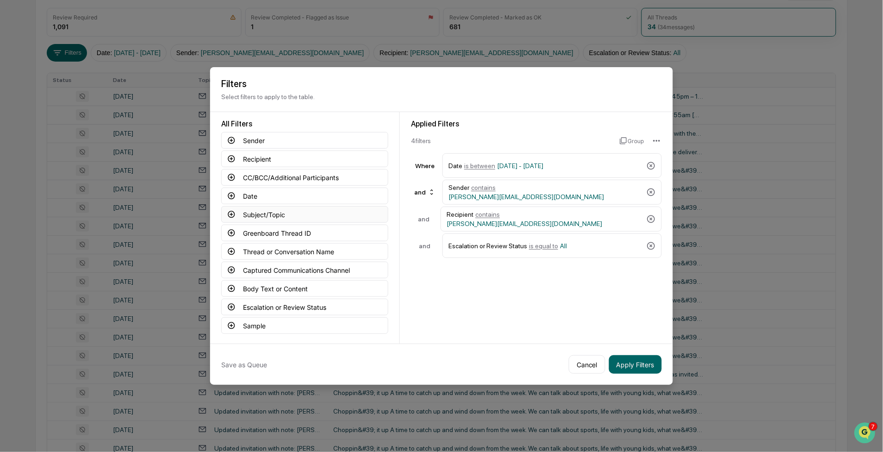
click at [274, 213] on button "Subject/Topic" at bounding box center [304, 214] width 167 height 17
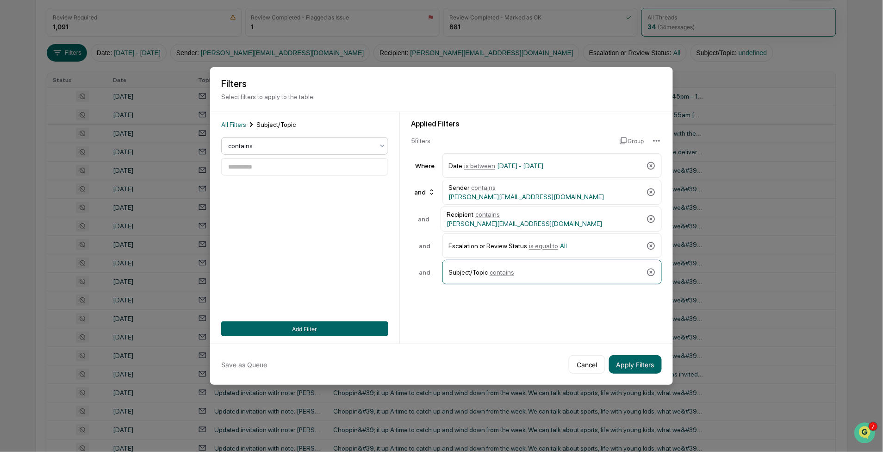
click at [280, 145] on div at bounding box center [301, 145] width 146 height 9
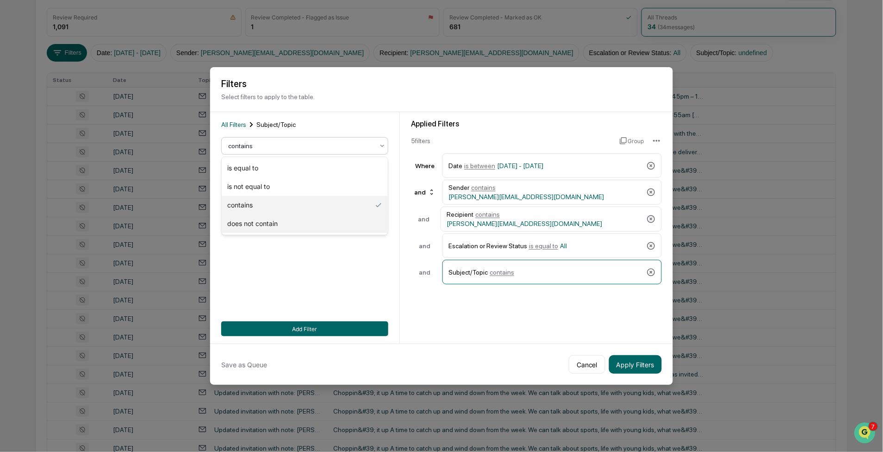
click at [271, 219] on div "does not contain" at bounding box center [305, 223] width 166 height 19
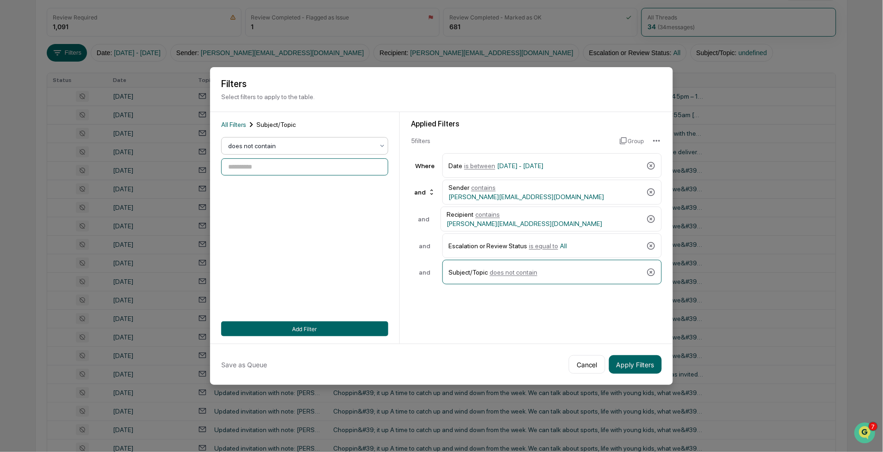
click at [285, 166] on input at bounding box center [304, 166] width 167 height 17
type input "**********"
click at [313, 327] on button "Add Filter" at bounding box center [304, 328] width 167 height 15
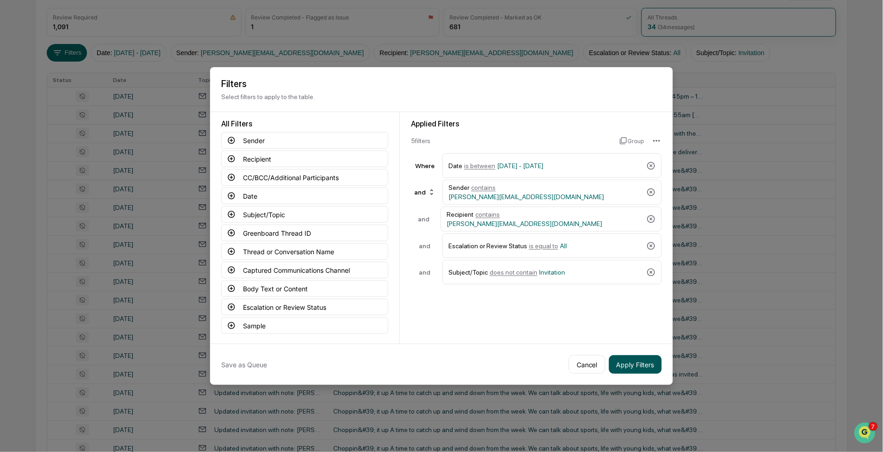
click at [640, 362] on button "Apply Filters" at bounding box center [635, 364] width 53 height 19
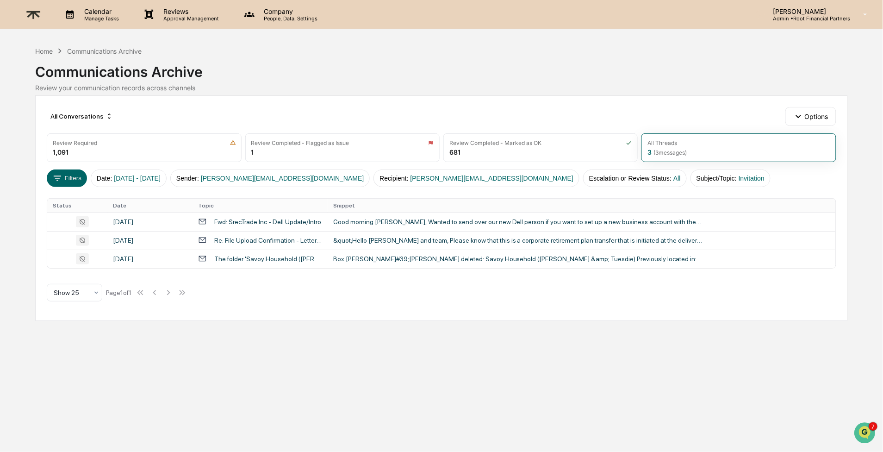
scroll to position [0, 0]
click at [63, 178] on button "Filters" at bounding box center [67, 178] width 40 height 18
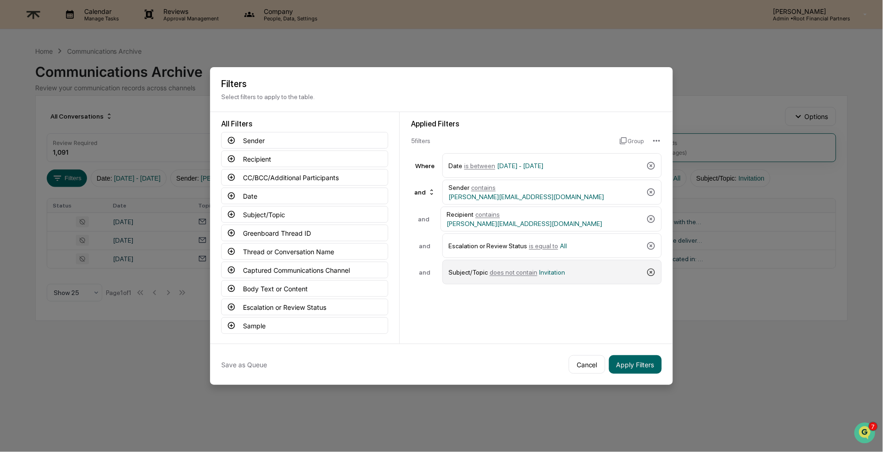
click at [651, 269] on icon at bounding box center [651, 272] width 9 height 9
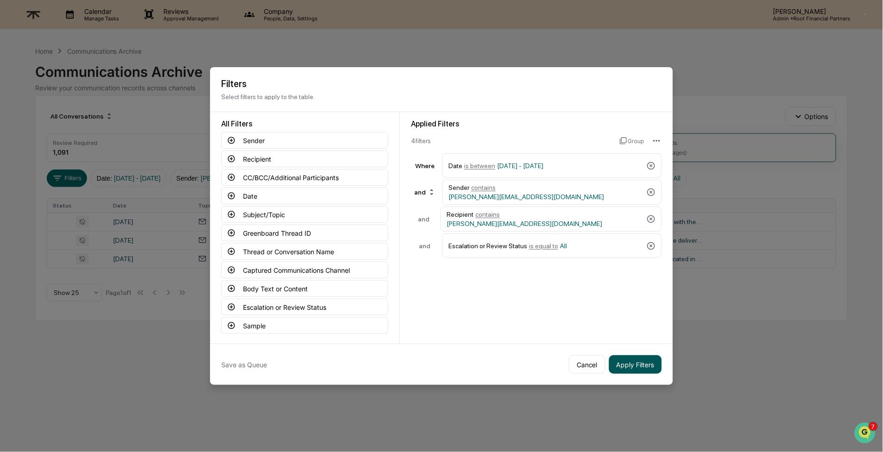
click at [630, 358] on button "Apply Filters" at bounding box center [635, 364] width 53 height 19
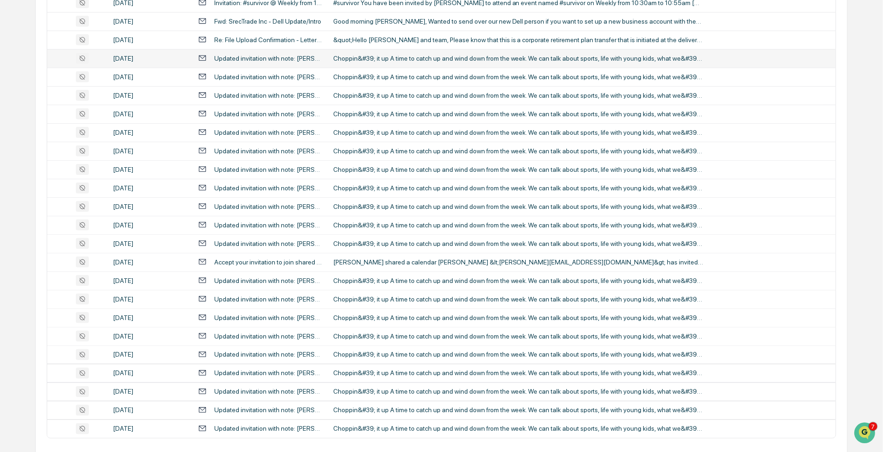
scroll to position [276, 0]
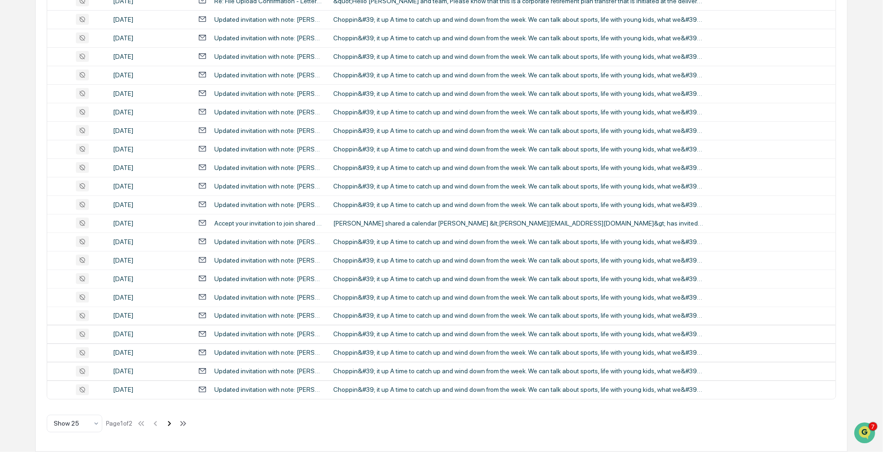
click at [173, 419] on icon at bounding box center [169, 424] width 10 height 10
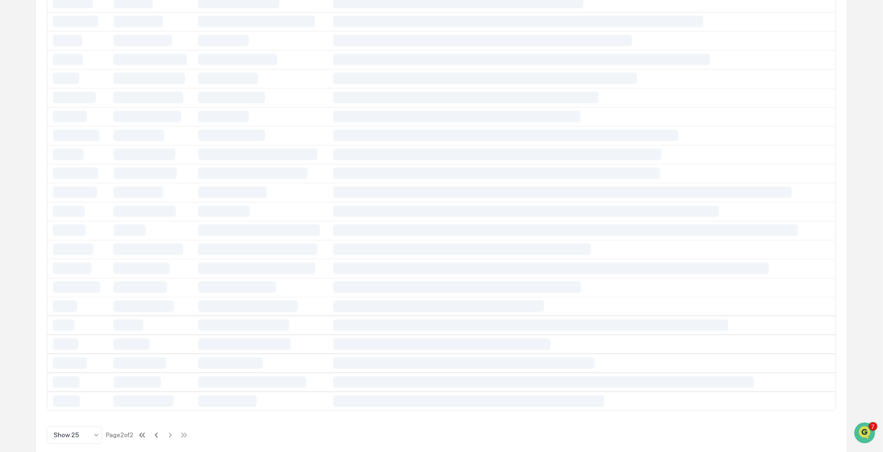
scroll to position [0, 0]
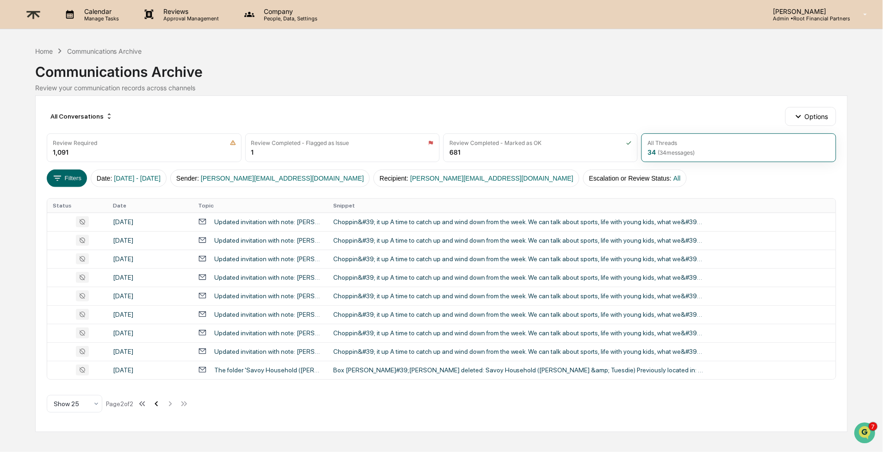
click at [161, 406] on icon at bounding box center [156, 404] width 10 height 10
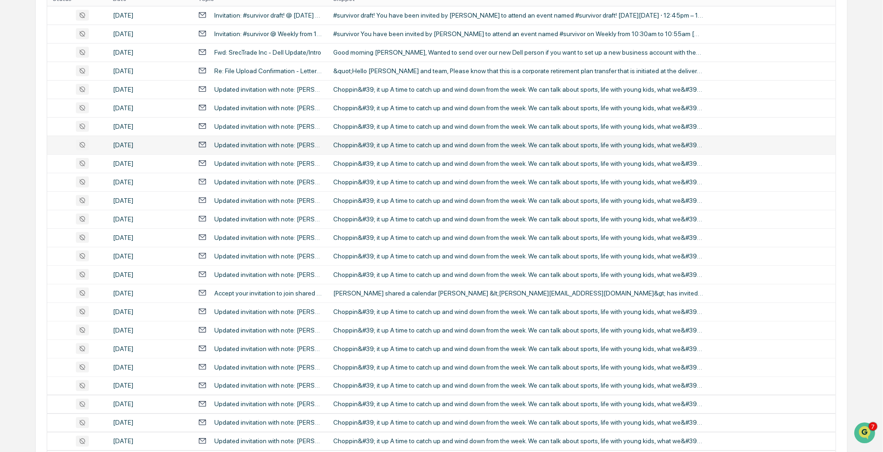
scroll to position [56, 0]
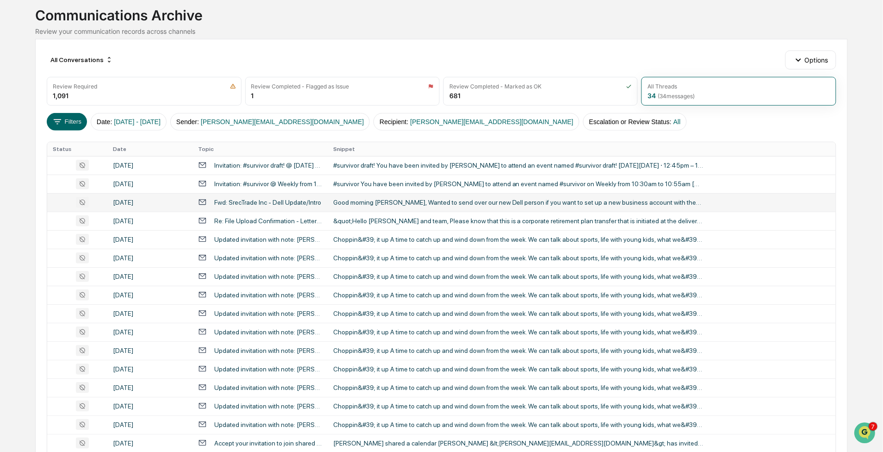
click at [486, 202] on div "Good morning [PERSON_NAME], Wanted to send over our new Dell person if you want…" at bounding box center [518, 202] width 370 height 7
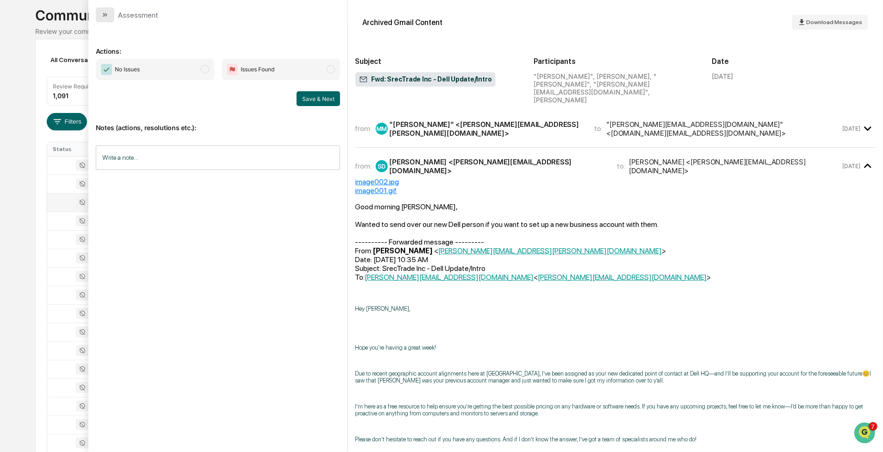
click at [102, 16] on icon "modal" at bounding box center [104, 14] width 7 height 7
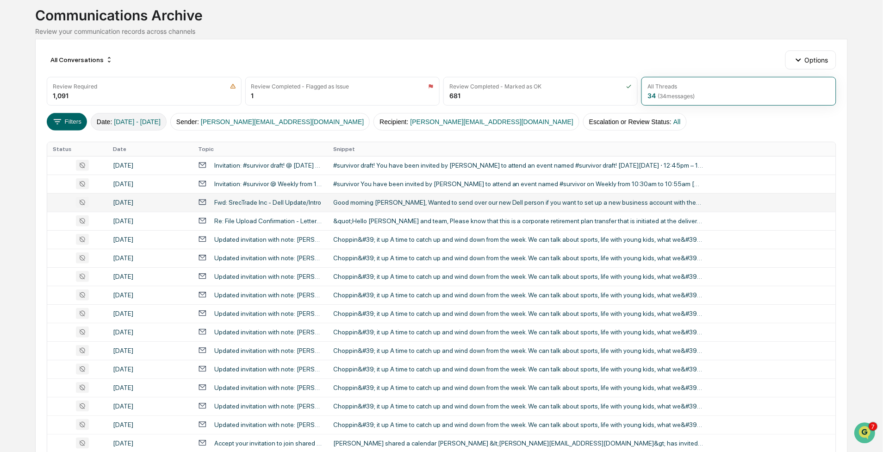
click at [121, 125] on button "Date : [DATE] - [DATE]" at bounding box center [129, 122] width 76 height 18
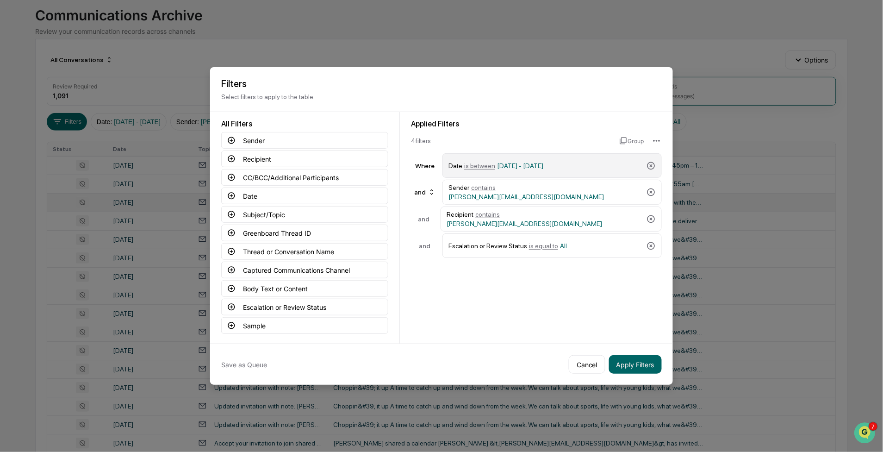
click at [602, 164] on div "Date is between [DATE] - [DATE]" at bounding box center [546, 165] width 194 height 16
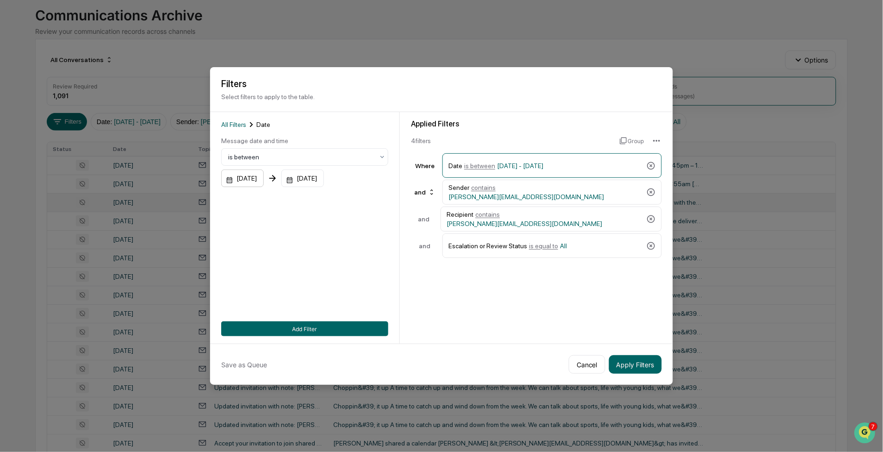
click at [258, 176] on div "[DATE]" at bounding box center [242, 178] width 43 height 18
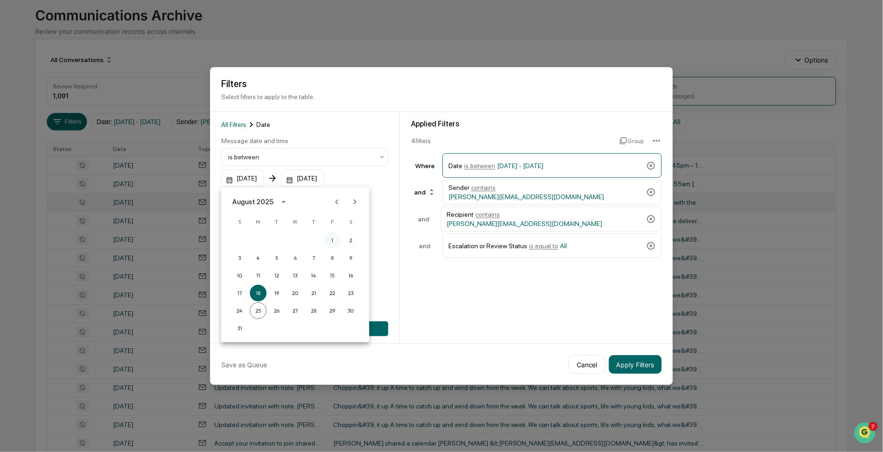
click at [332, 240] on button "1" at bounding box center [332, 240] width 17 height 17
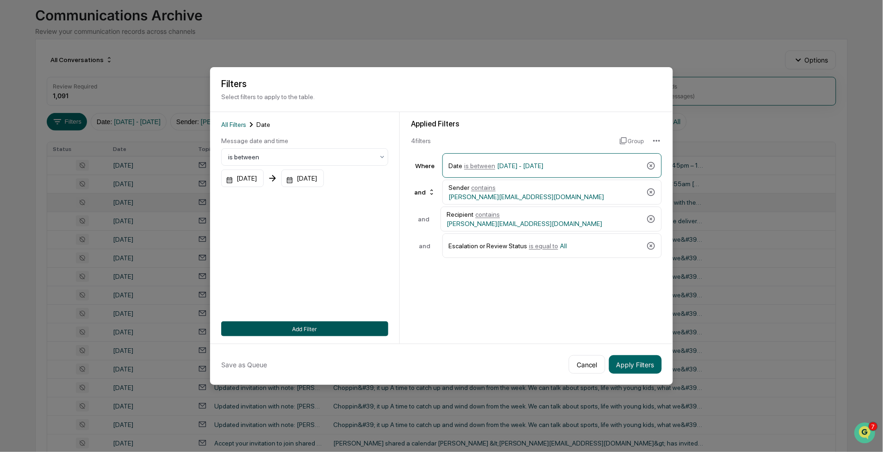
click at [306, 326] on button "Add Filter" at bounding box center [304, 328] width 167 height 15
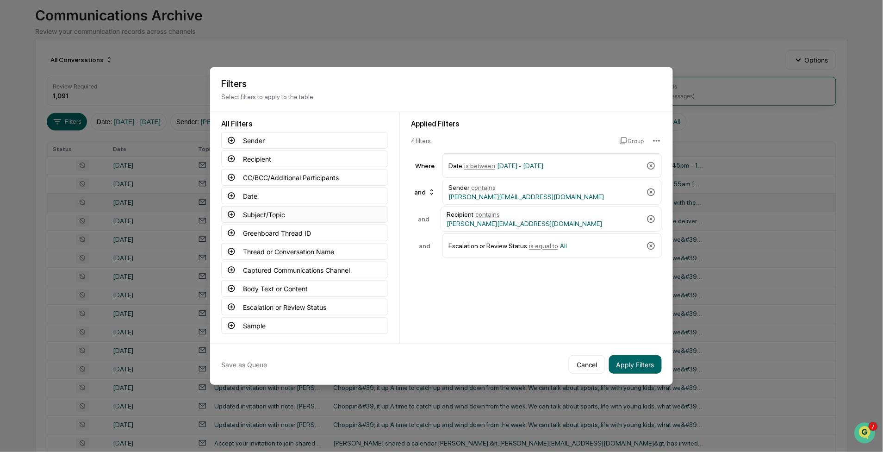
click at [276, 214] on button "Subject/Topic" at bounding box center [304, 214] width 167 height 17
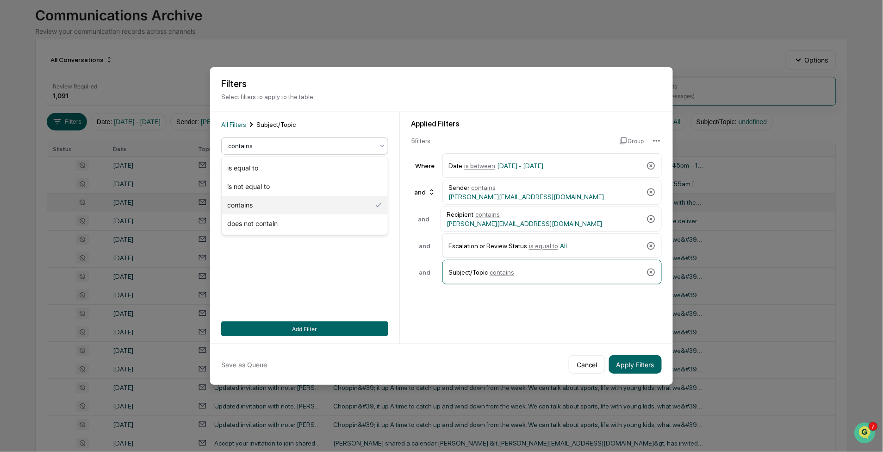
click at [263, 149] on div at bounding box center [301, 145] width 146 height 9
click at [277, 181] on div "is not equal to" at bounding box center [305, 186] width 166 height 19
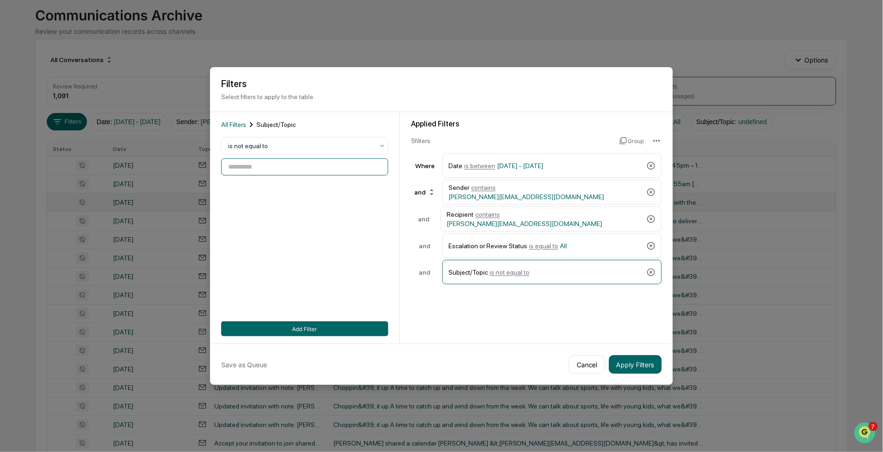
click at [272, 169] on input at bounding box center [304, 166] width 167 height 17
click at [281, 141] on div at bounding box center [301, 145] width 146 height 9
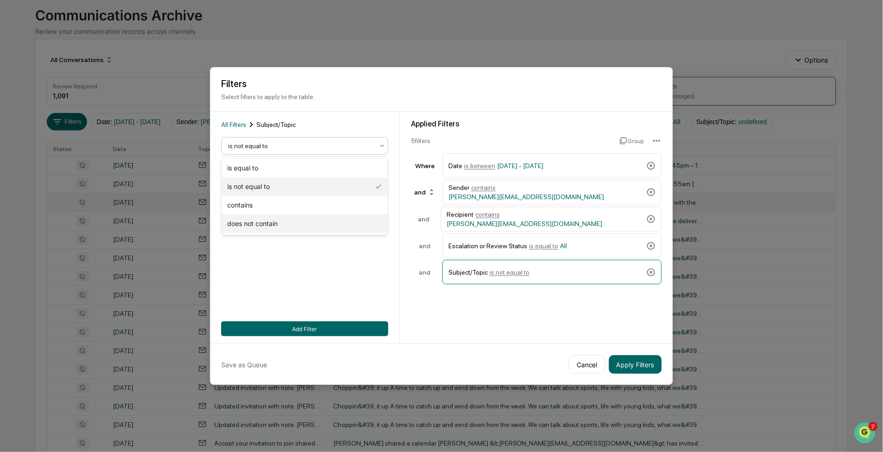
click at [282, 222] on div "does not contain" at bounding box center [305, 223] width 166 height 19
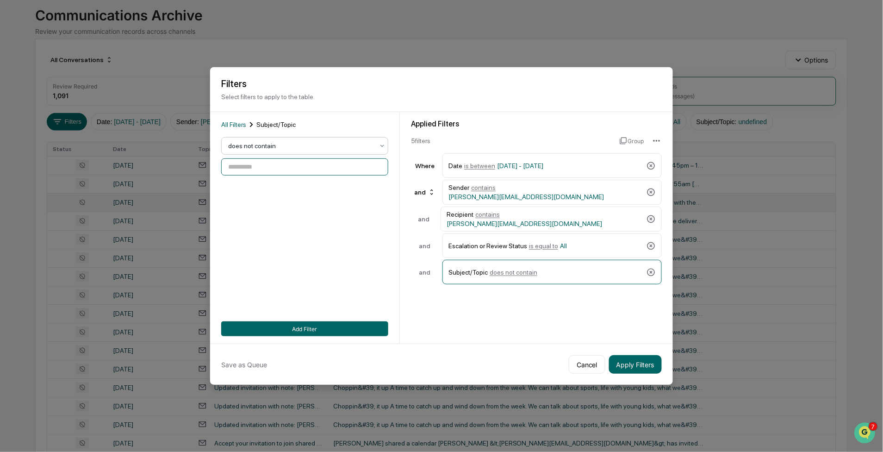
click at [290, 168] on input at bounding box center [304, 166] width 167 height 17
type input "**********"
click at [638, 358] on button "Apply Filters" at bounding box center [635, 364] width 53 height 19
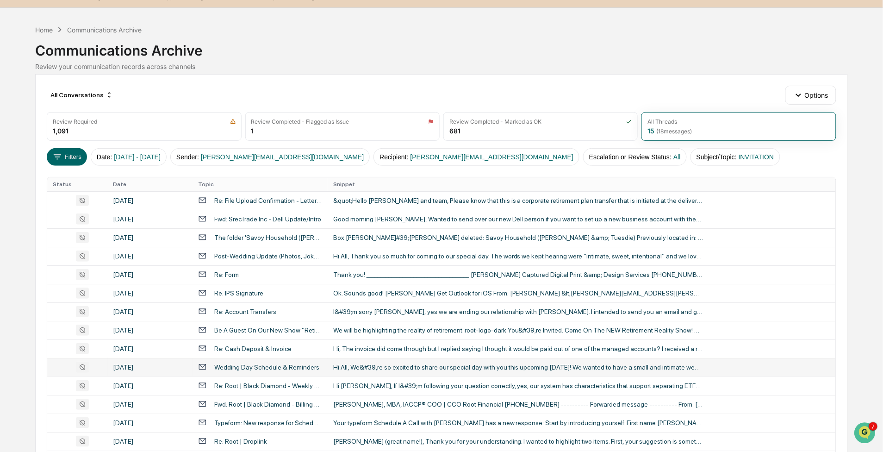
scroll to position [91, 0]
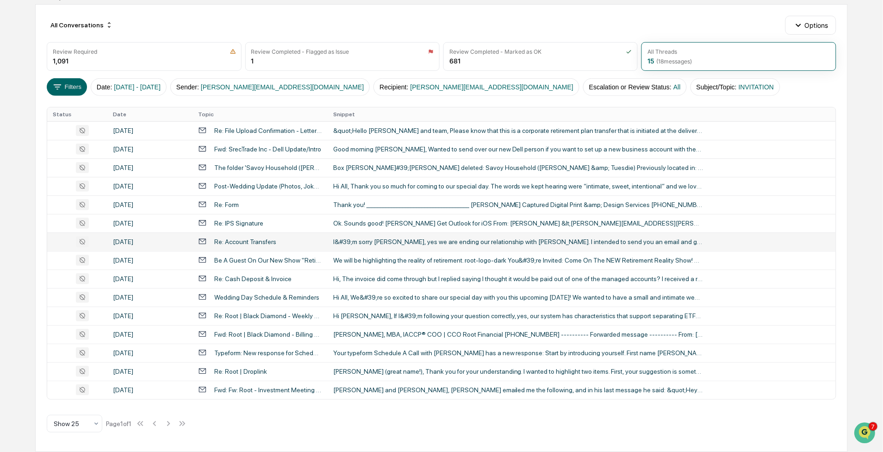
click at [580, 243] on div "I&#39;m sorry [PERSON_NAME], yes we are ending our relationship with [PERSON_NA…" at bounding box center [518, 241] width 370 height 7
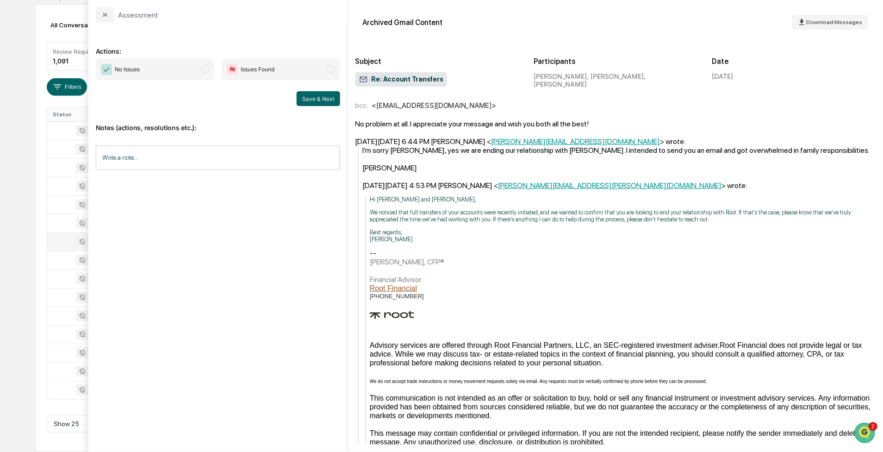
scroll to position [204, 0]
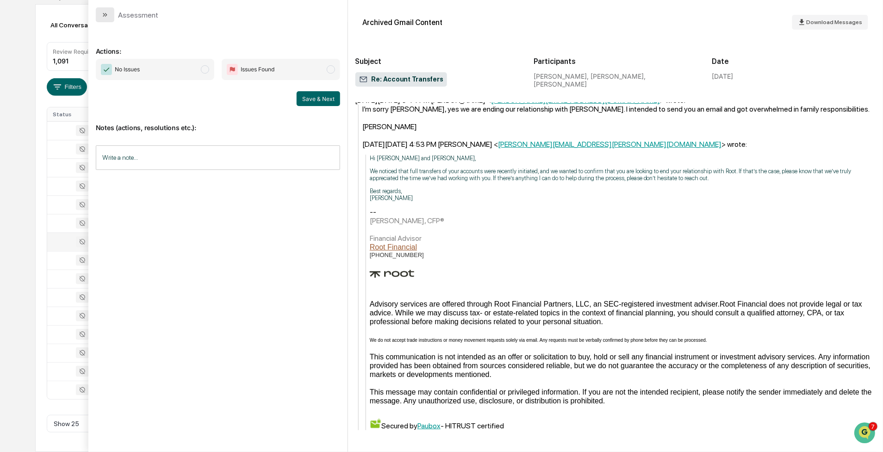
click at [102, 15] on icon "modal" at bounding box center [104, 14] width 7 height 7
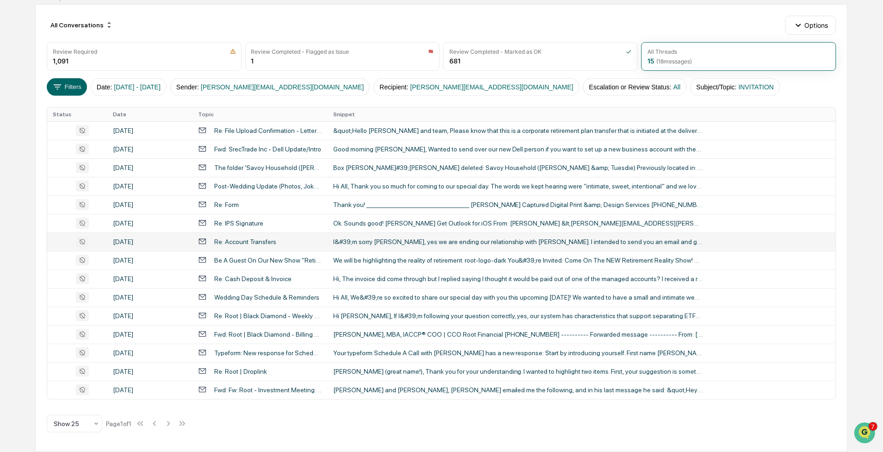
scroll to position [89, 0]
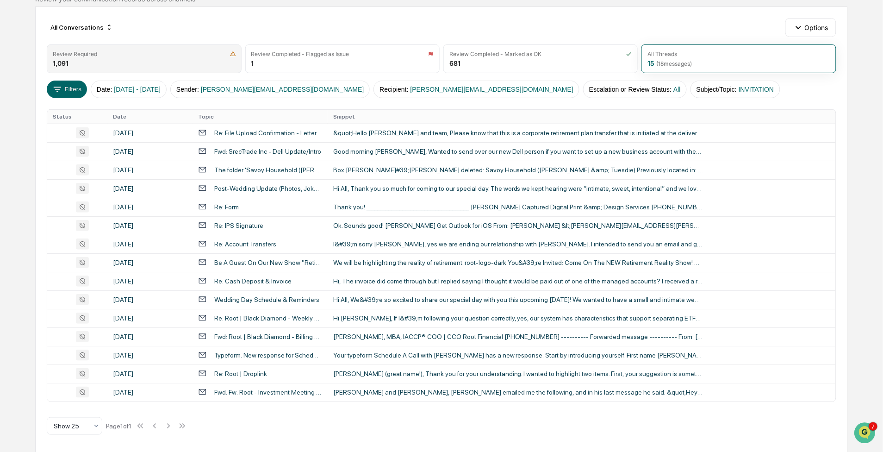
click at [138, 60] on div "Review Required 1,091" at bounding box center [144, 58] width 194 height 29
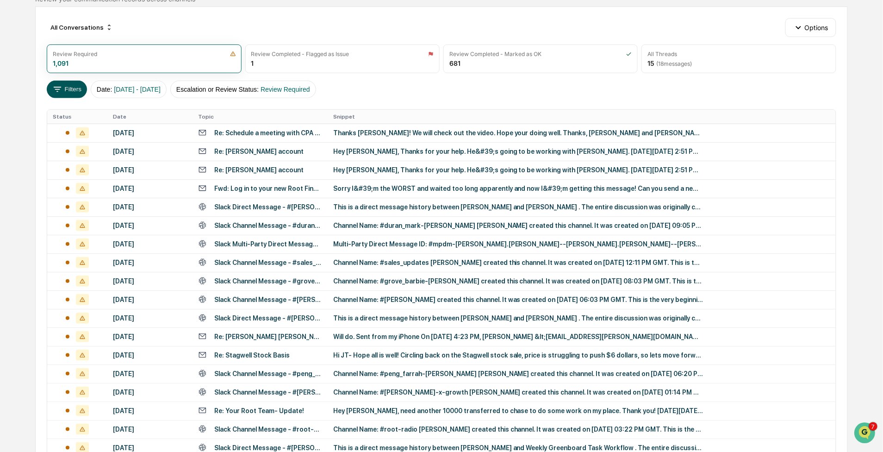
click at [69, 86] on button "Filters" at bounding box center [67, 90] width 40 height 18
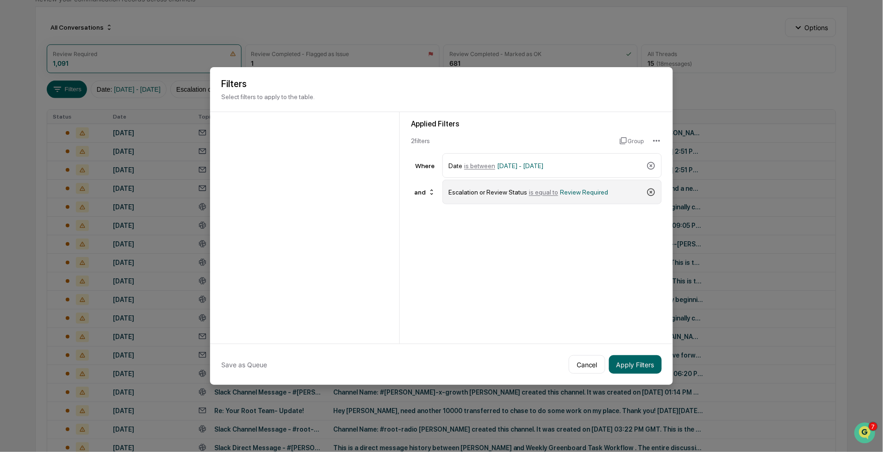
click at [653, 190] on icon at bounding box center [651, 192] width 9 height 9
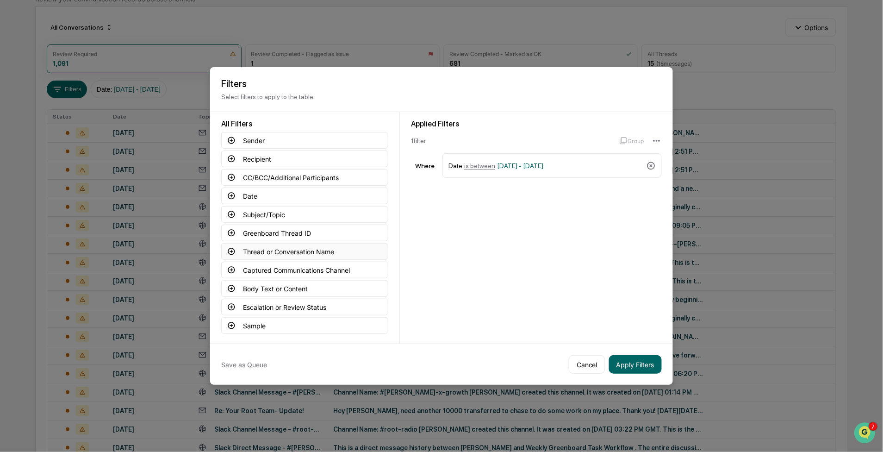
click at [294, 251] on button "Thread or Conversation Name" at bounding box center [304, 251] width 167 height 17
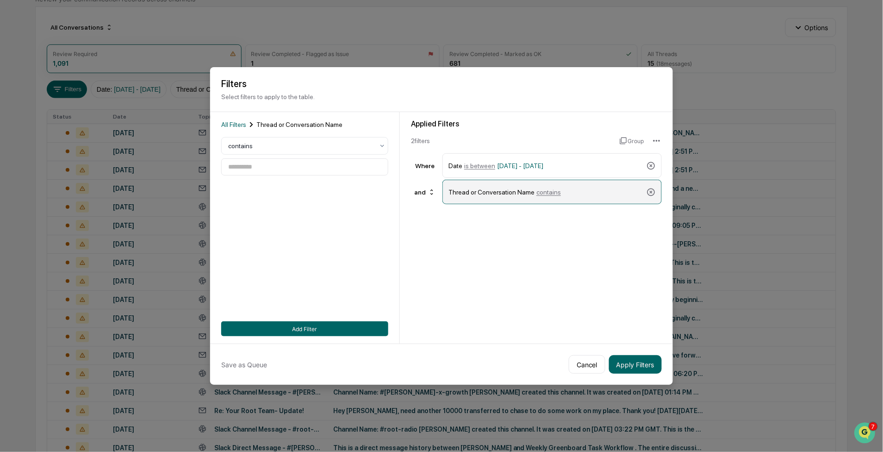
click at [656, 188] on div "Thread or Conversation Name contains" at bounding box center [552, 192] width 219 height 25
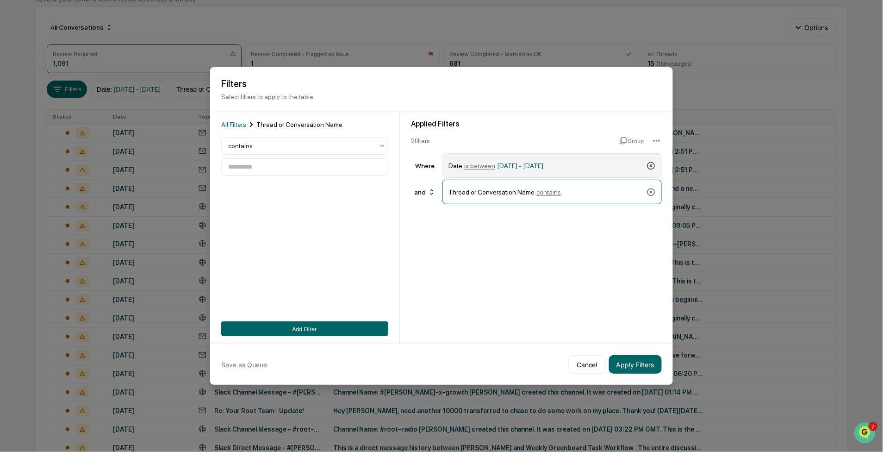
click at [652, 161] on icon at bounding box center [651, 165] width 9 height 9
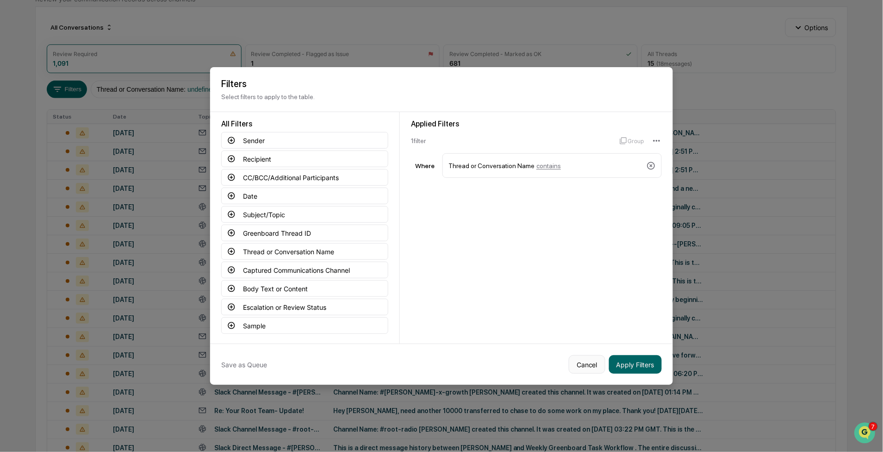
click at [588, 362] on button "Cancel" at bounding box center [587, 364] width 37 height 19
